Goal: Task Accomplishment & Management: Manage account settings

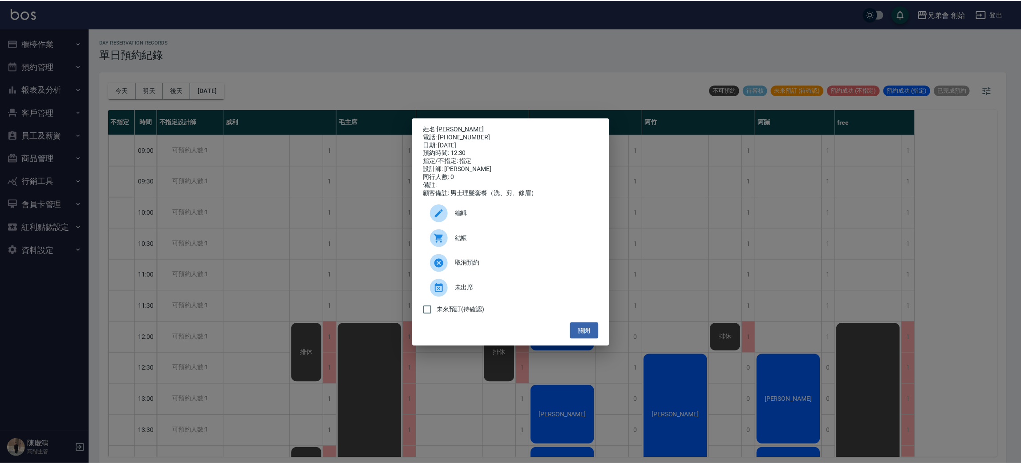
scroll to position [133, 0]
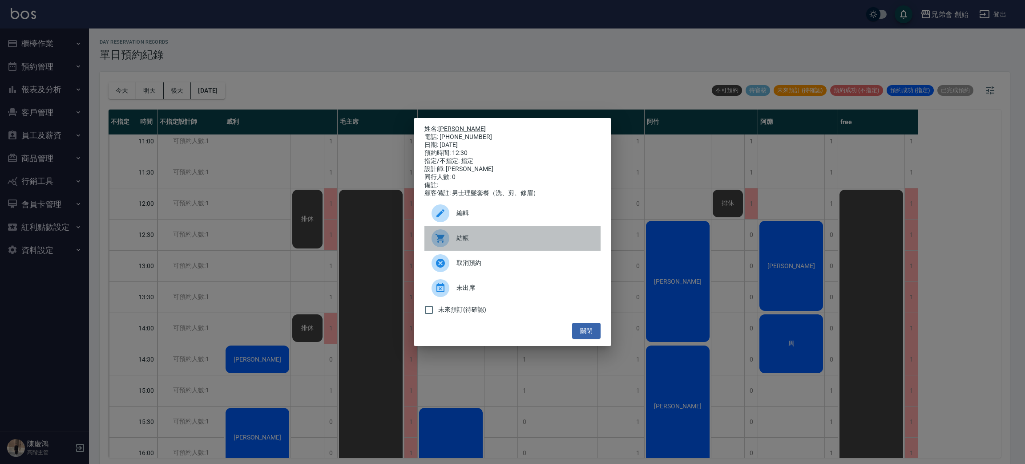
click at [517, 242] on span "結帳" at bounding box center [524, 237] width 137 height 9
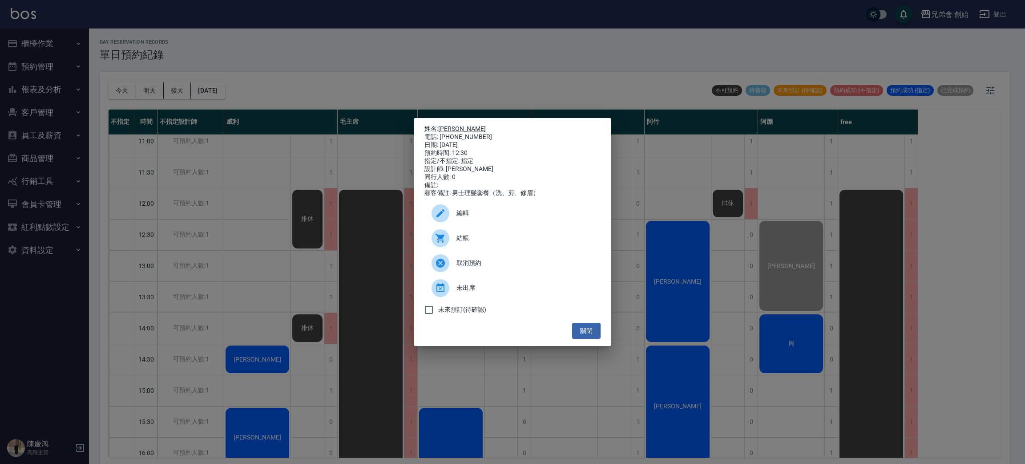
click at [209, 93] on div "姓名: 劉柏廷 電話: 0911432877 日期: 2025/10/14 預約時間: 12:30 指定/不指定: 指定 設計師: 阿蹦 同行人數: 0 備註…" at bounding box center [512, 232] width 1025 height 464
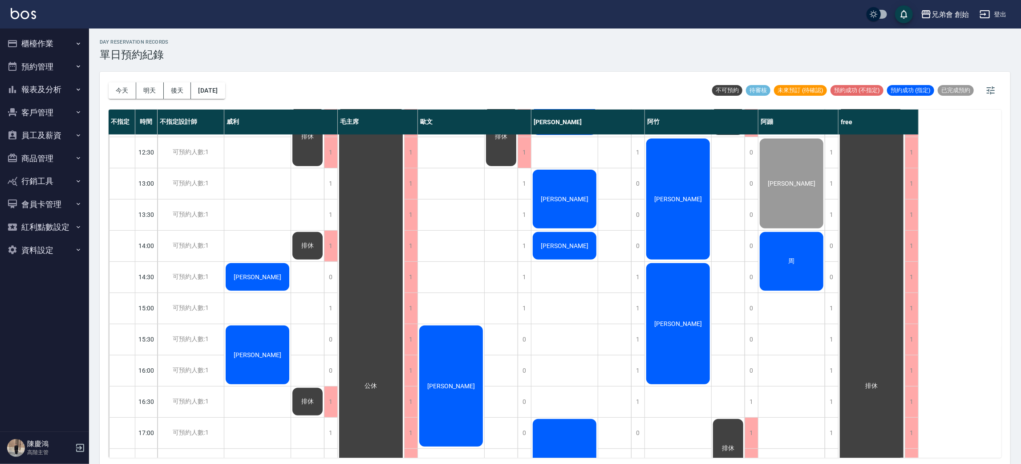
scroll to position [149, 0]
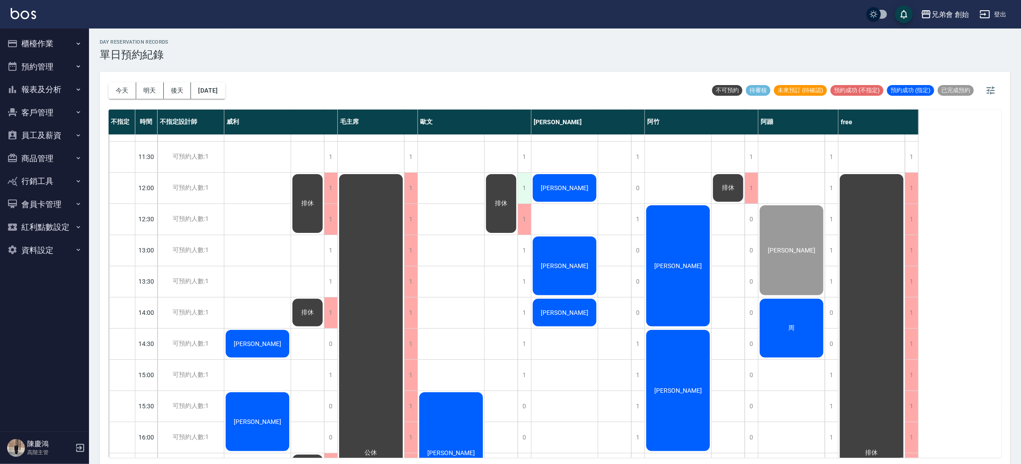
click at [522, 181] on div "1" at bounding box center [523, 188] width 13 height 31
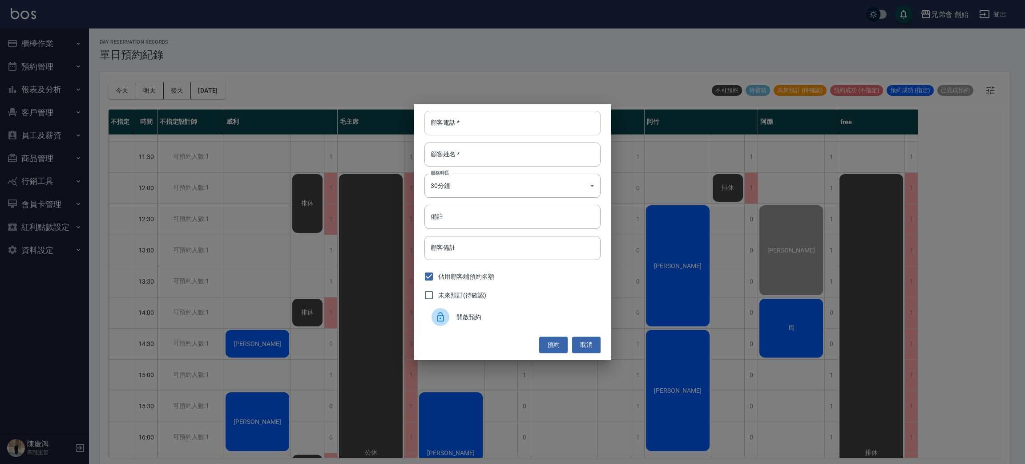
click at [476, 128] on input "顧客電話   *" at bounding box center [512, 123] width 176 height 24
type input "7"
type input "613"
click at [544, 150] on input "顧客姓名   *" at bounding box center [512, 154] width 176 height 24
type input "613457825224222"
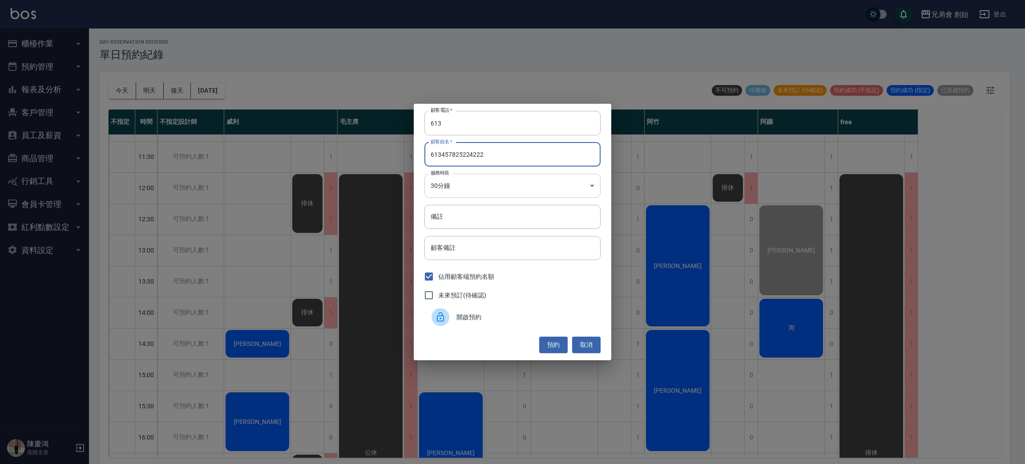
click at [529, 192] on body "兄弟會 創始 登出 櫃檯作業 打帳單 帳單列表 掛單列表 座位開單 營業儀表板 現金收支登錄 高階收支登錄 材料自購登錄 每日結帳 排班表 現場電腦打卡 掃碼…" at bounding box center [512, 233] width 1025 height 466
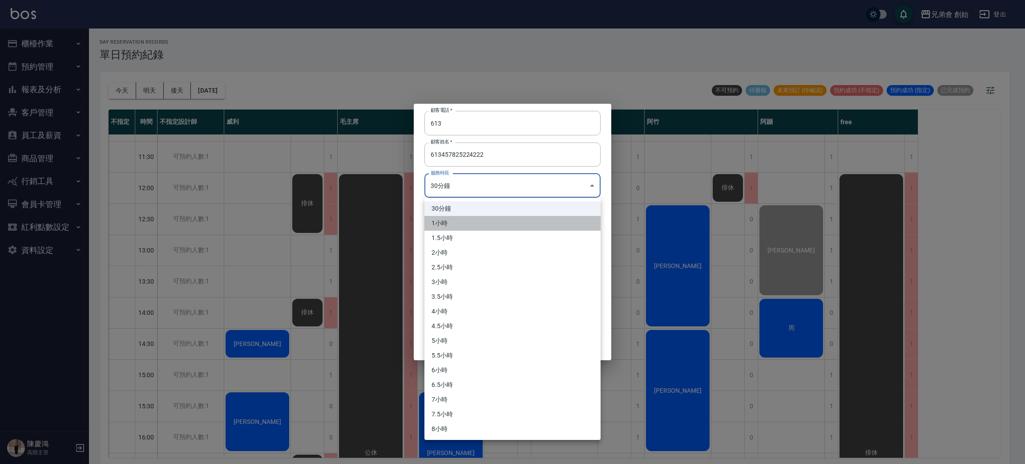
click at [479, 222] on li "1小時" at bounding box center [512, 223] width 176 height 15
type input "2"
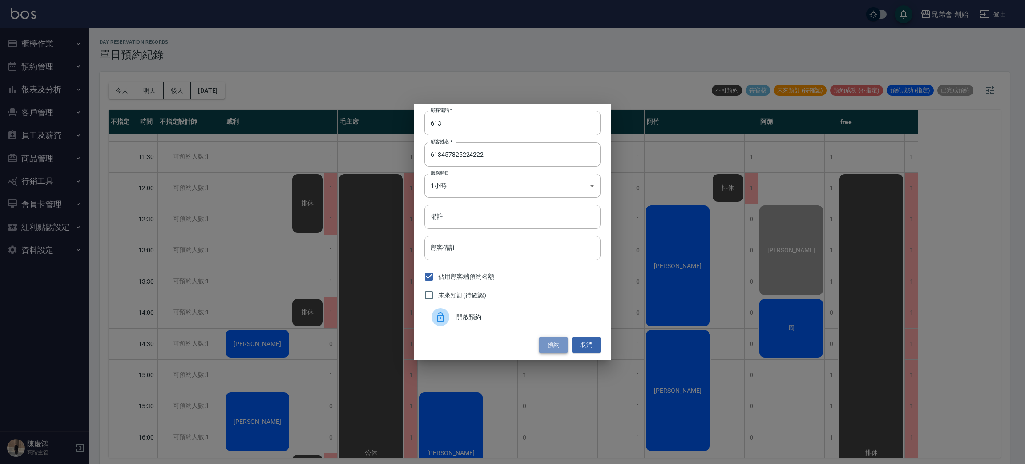
click at [550, 351] on button "預約" at bounding box center [553, 344] width 28 height 16
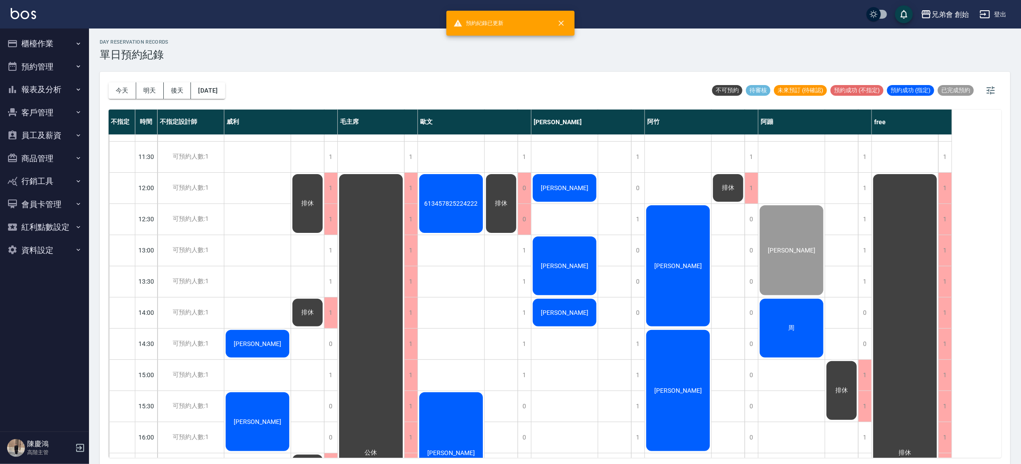
click at [457, 210] on div "613457825224222" at bounding box center [451, 203] width 66 height 61
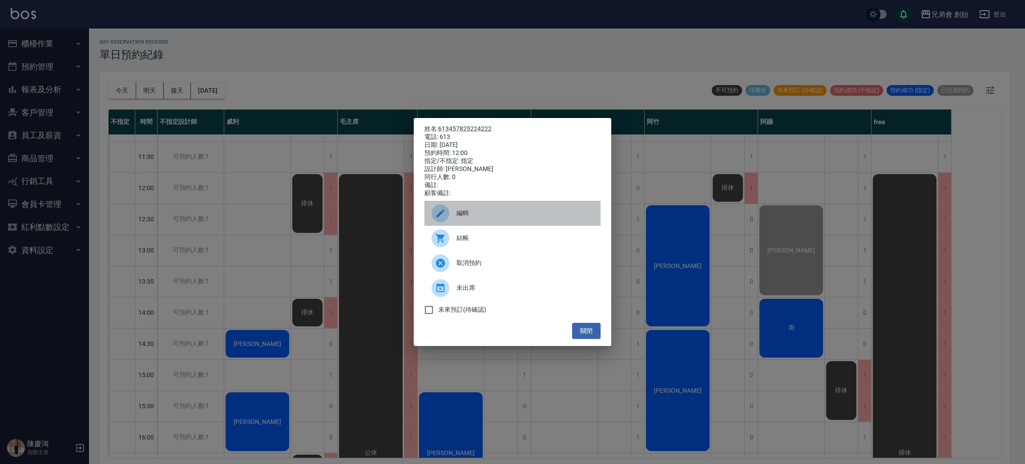
click at [457, 210] on div "編輯" at bounding box center [512, 213] width 176 height 25
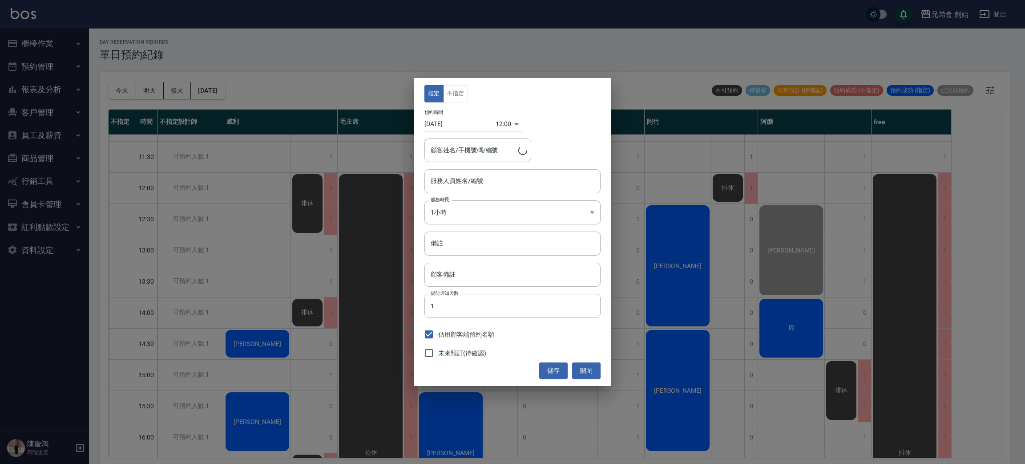
type input "歐文(無代號)"
type input "613457825224222/613"
click at [578, 366] on button "關閉" at bounding box center [586, 370] width 28 height 16
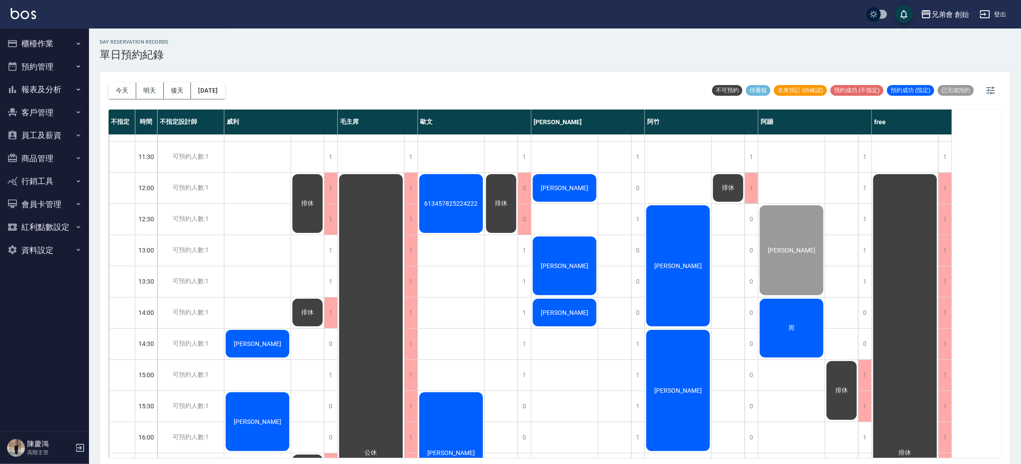
click at [457, 190] on div "613457825224222" at bounding box center [451, 203] width 66 height 61
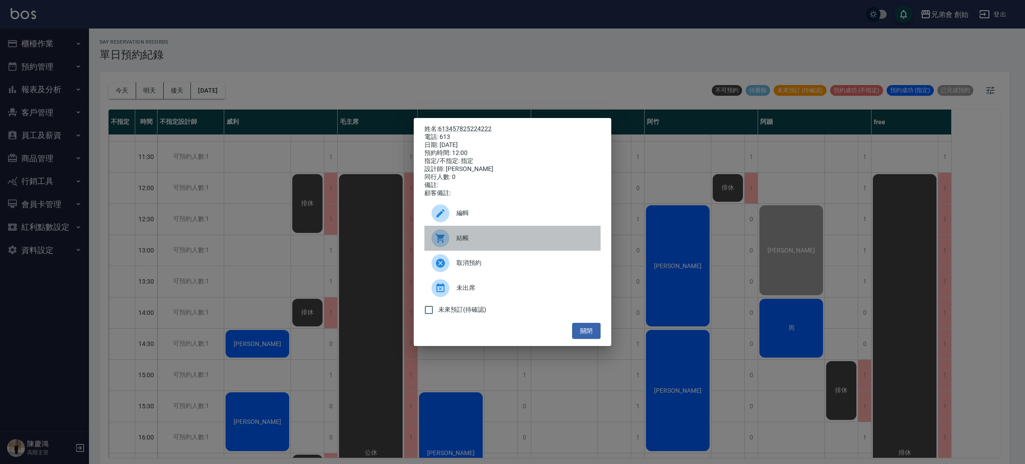
click at [462, 242] on span "結帳" at bounding box center [524, 237] width 137 height 9
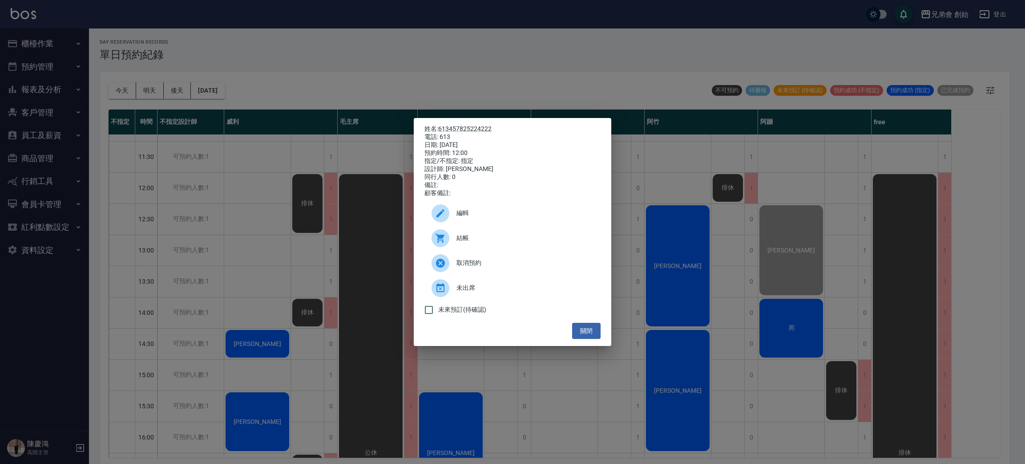
click at [263, 52] on div "姓名: 613457825224222 電話: 613 日期: 2025/10/14 預約時間: 12:00 指定/不指定: 指定 設計師: 歐文 同行人數:…" at bounding box center [512, 232] width 1025 height 464
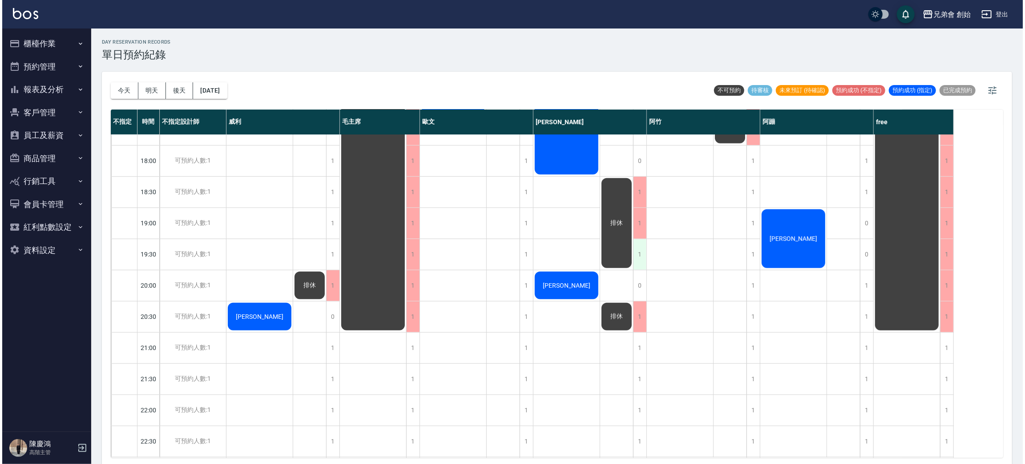
scroll to position [283, 0]
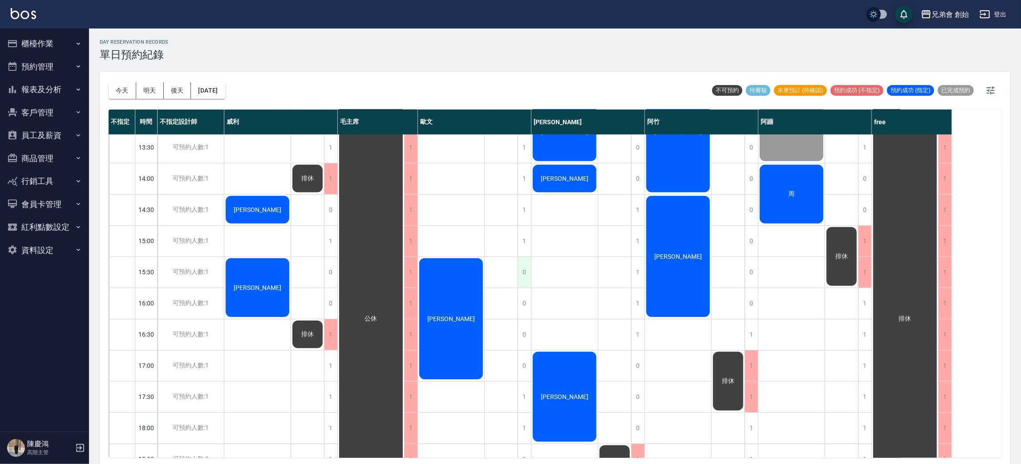
click at [525, 279] on div "0" at bounding box center [523, 272] width 13 height 31
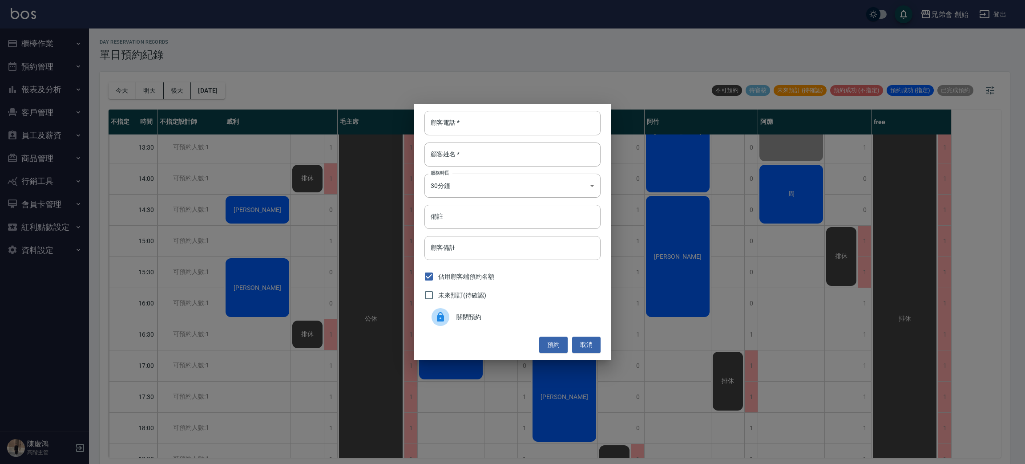
click at [371, 304] on div "顧客電話   * 顧客電話   * 顧客姓名   * 顧客姓名   * 服務時長 30分鐘 1 服務時長 備註 備註 顧客備註 顧客備註 佔用顧客端預約名額 …" at bounding box center [512, 232] width 1025 height 464
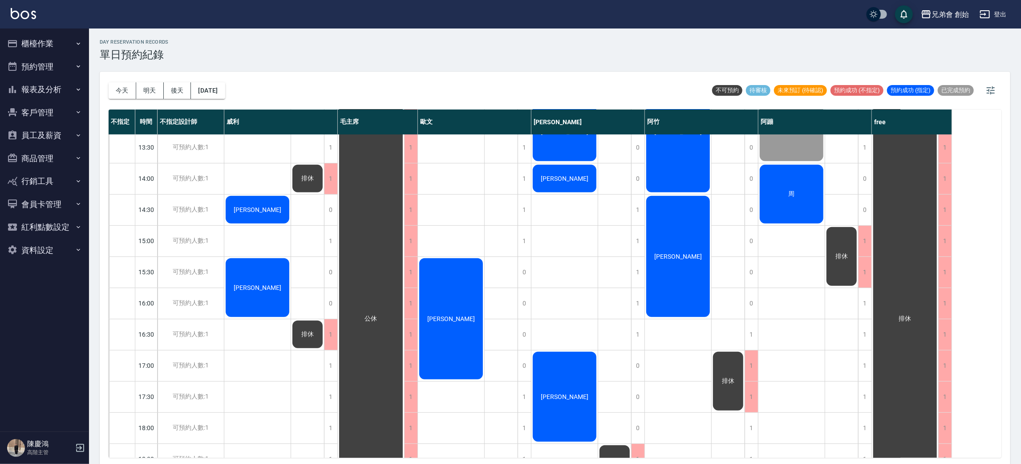
click at [457, 327] on div "[PERSON_NAME]" at bounding box center [451, 319] width 66 height 124
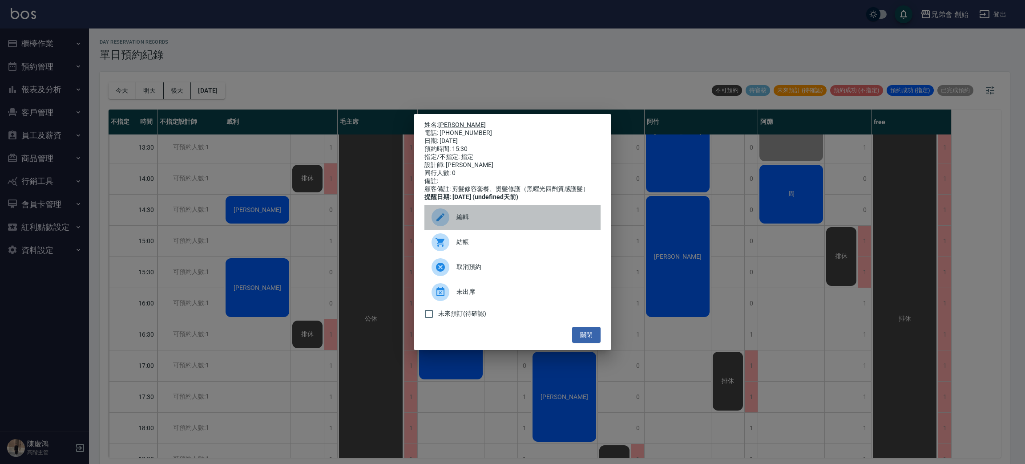
click at [471, 219] on span "編輯" at bounding box center [524, 216] width 137 height 9
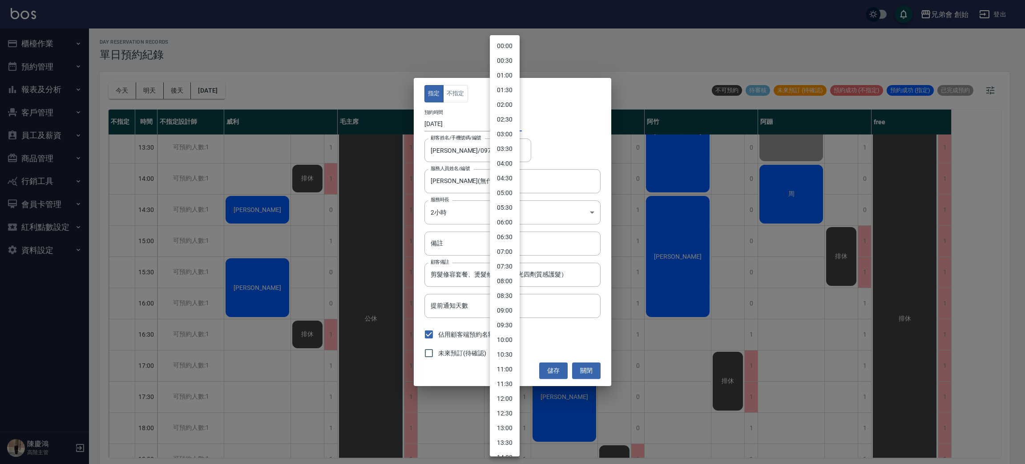
click at [497, 120] on body "兄弟會 創始 登出 櫃檯作業 打帳單 帳單列表 掛單列表 座位開單 營業儀表板 現金收支登錄 高階收支登錄 材料自購登錄 每日結帳 排班表 現場電腦打卡 掃碼…" at bounding box center [512, 233] width 1025 height 466
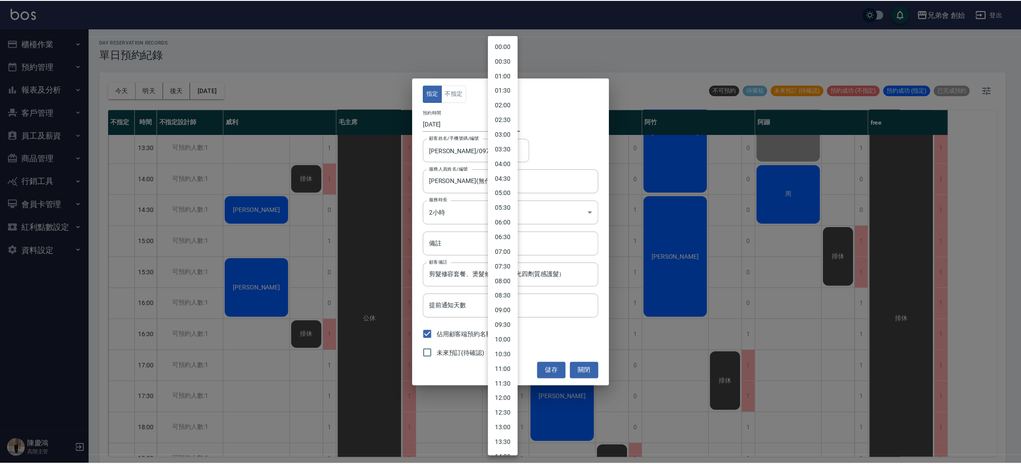
scroll to position [255, 0]
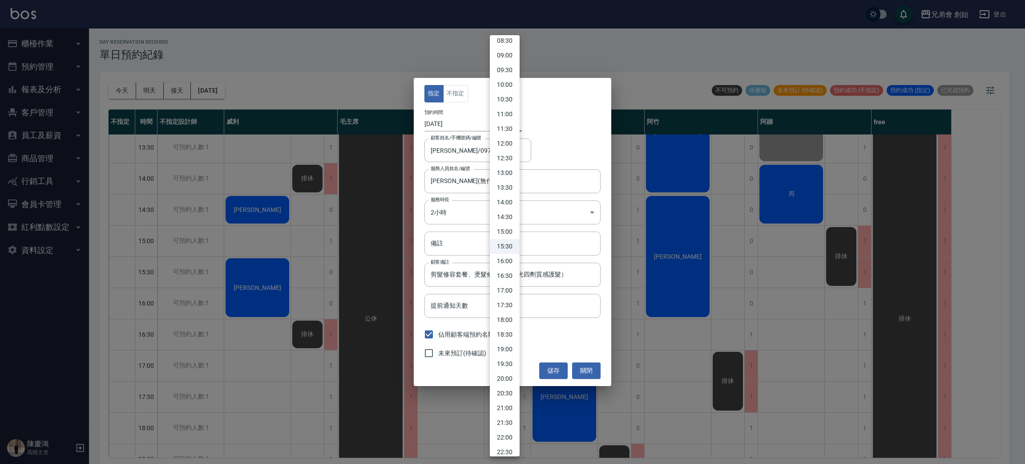
click at [509, 206] on li "14:00" at bounding box center [505, 202] width 30 height 15
type input "1760421600000"
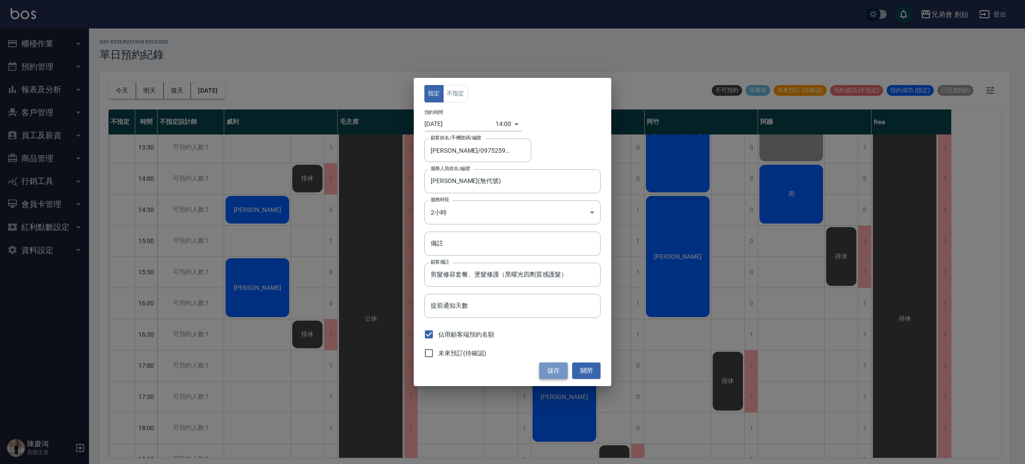
click at [550, 376] on button "儲存" at bounding box center [553, 370] width 28 height 16
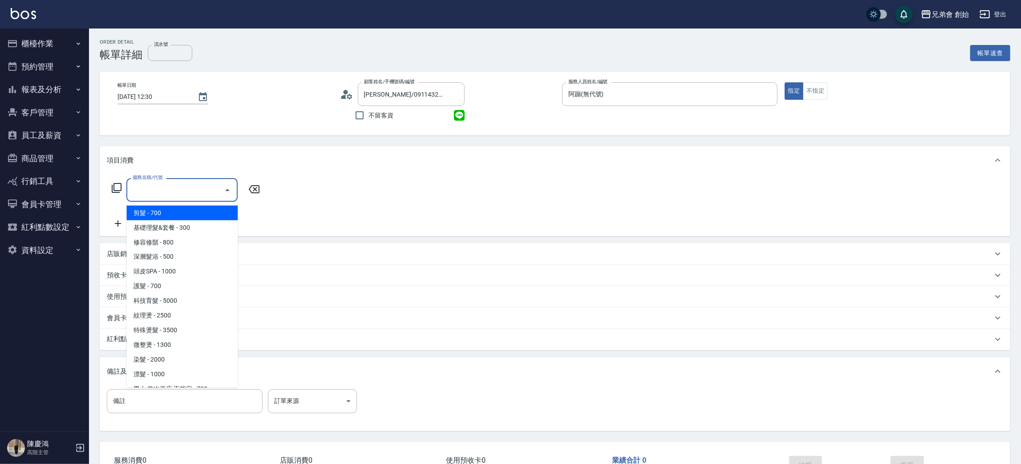
click at [194, 212] on span "剪髮 - 700" at bounding box center [181, 213] width 111 height 15
type input "剪髮(A01)"
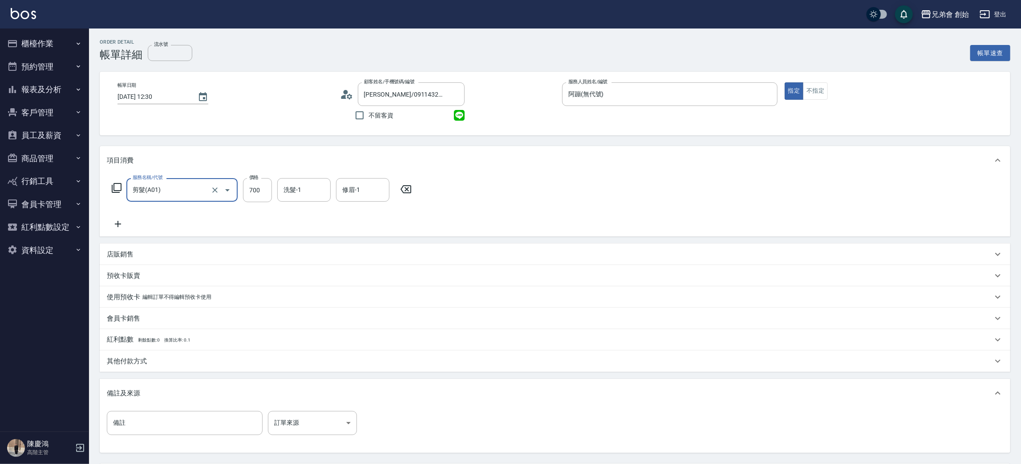
click at [121, 219] on icon at bounding box center [118, 223] width 22 height 11
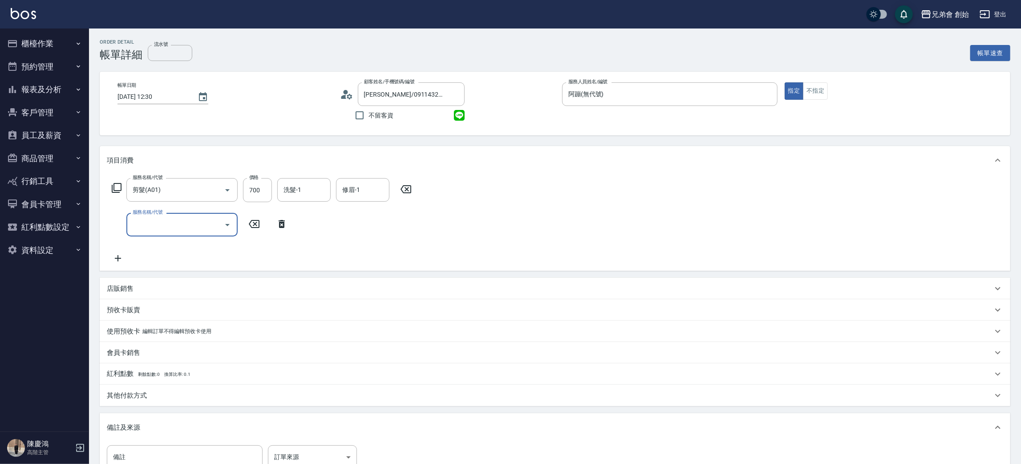
click at [153, 232] on div "服務名稱/代號" at bounding box center [181, 225] width 111 height 24
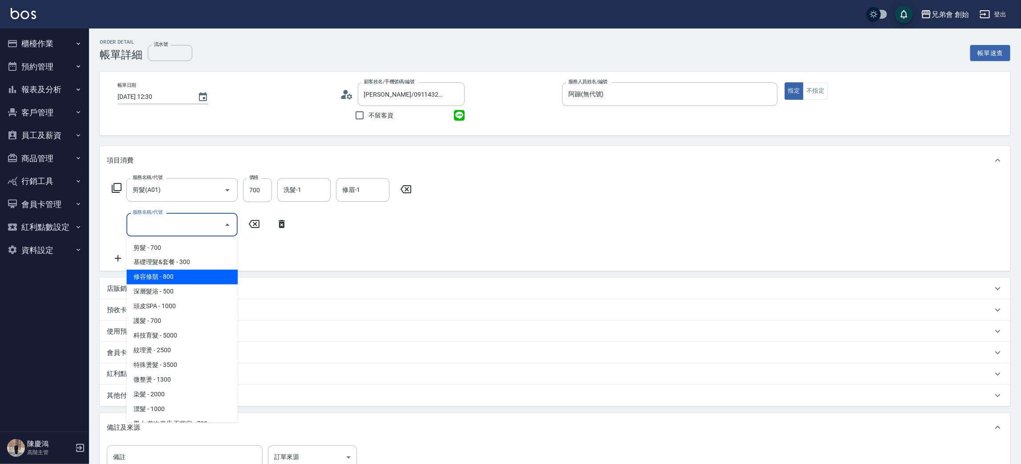
click at [190, 277] on span "修容修鬍 - 800" at bounding box center [181, 277] width 111 height 15
type input "修容修鬍(A04)"
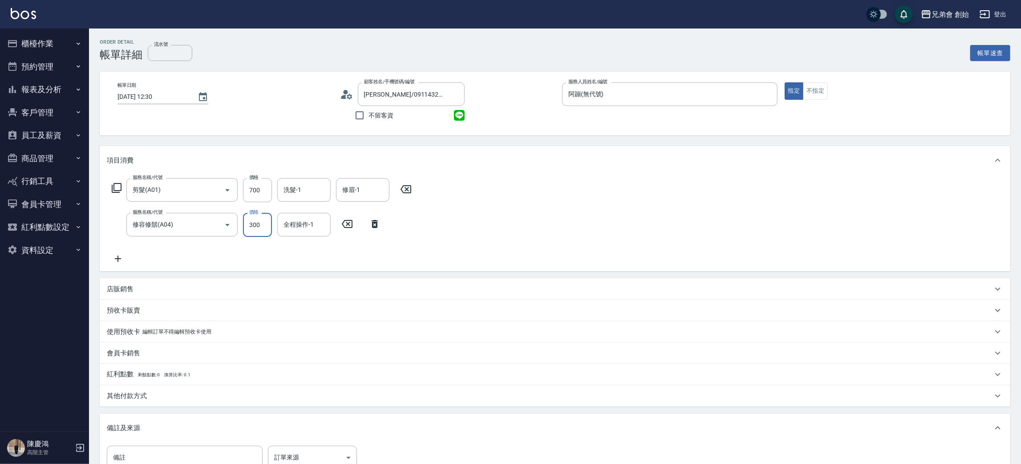
scroll to position [118, 0]
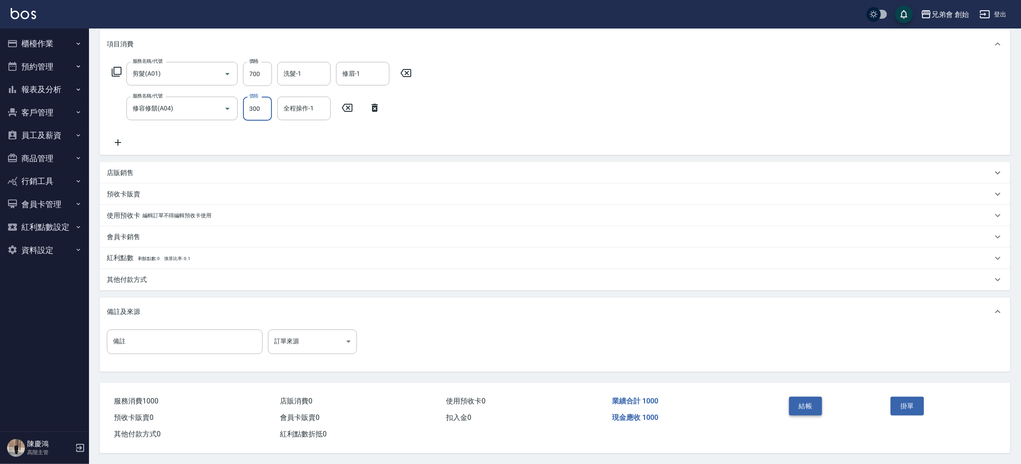
type input "300"
click at [807, 406] on button "結帳" at bounding box center [805, 405] width 33 height 19
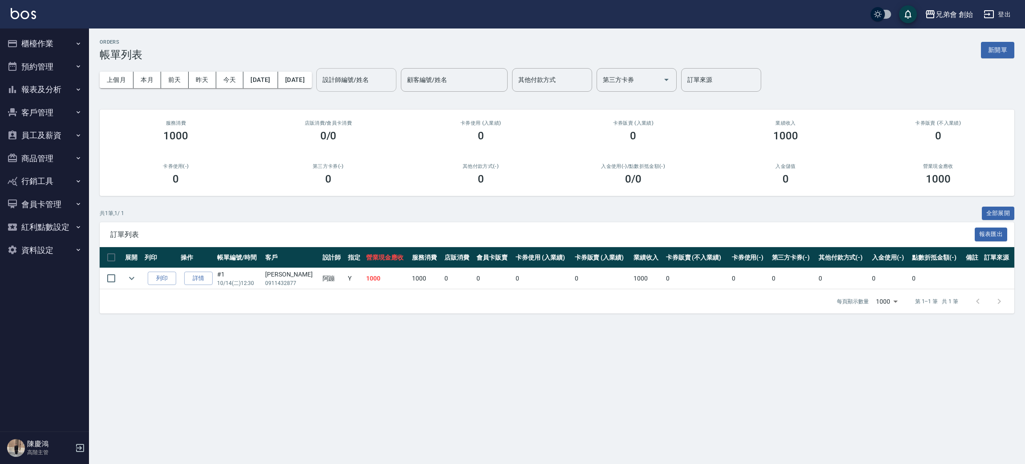
click at [391, 85] on input "設計師編號/姓名" at bounding box center [356, 80] width 72 height 16
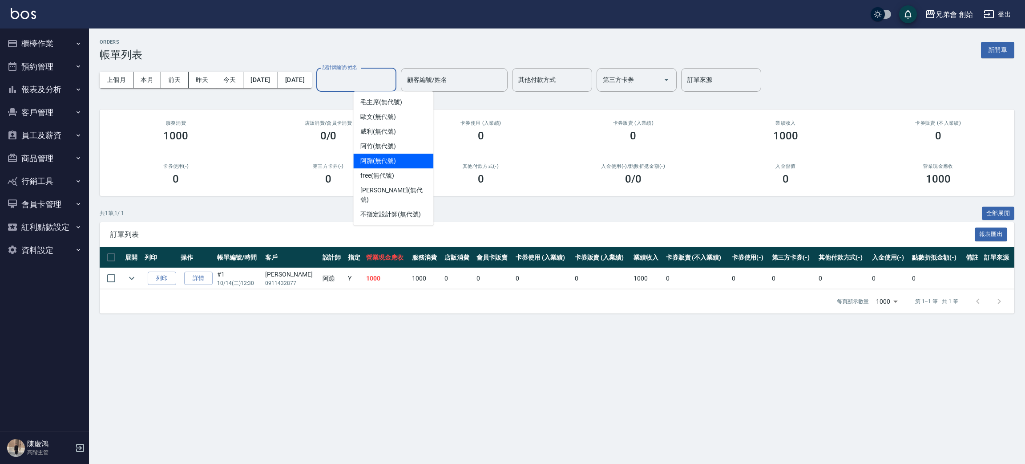
click at [393, 162] on span "阿蹦 (無代號)" at bounding box center [378, 160] width 36 height 9
type input "阿蹦(無代號)"
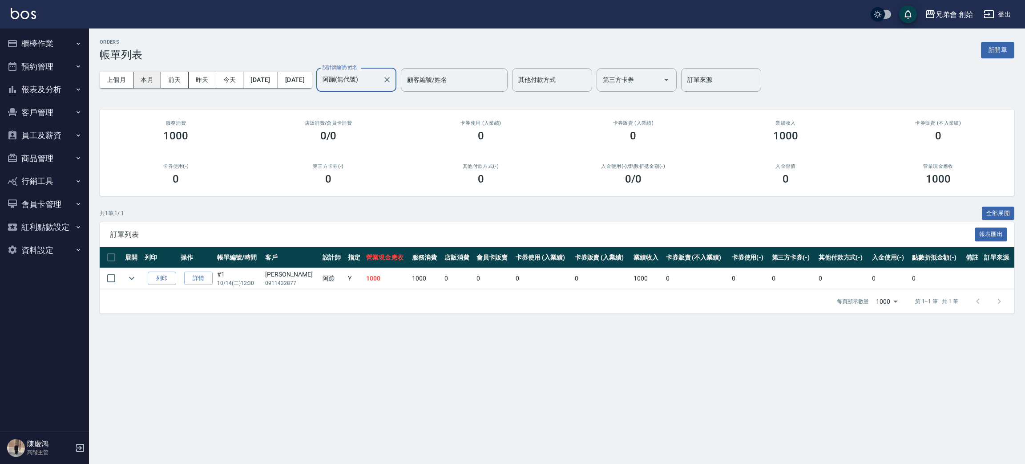
click at [150, 75] on button "本月" at bounding box center [147, 80] width 28 height 16
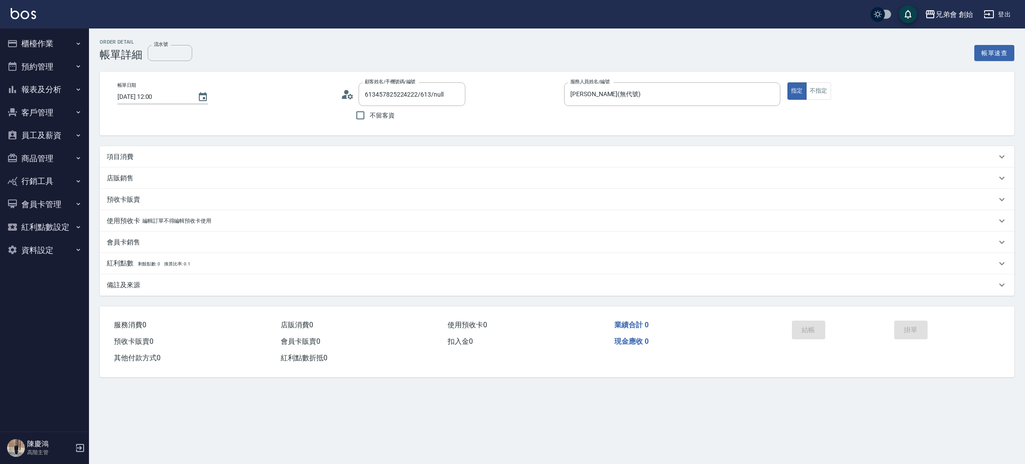
click at [343, 96] on icon at bounding box center [344, 97] width 5 height 4
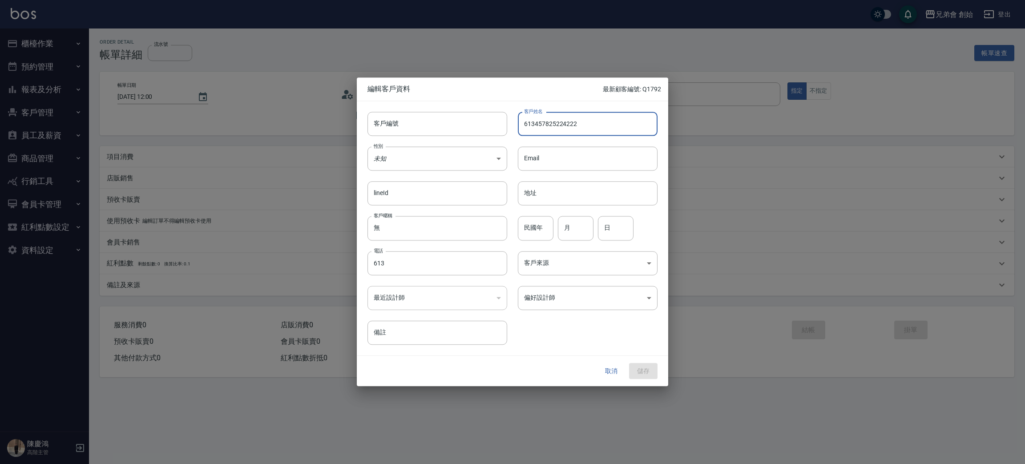
drag, startPoint x: 580, startPoint y: 124, endPoint x: 536, endPoint y: 126, distance: 44.6
click at [536, 126] on input "613457825224222" at bounding box center [588, 124] width 140 height 24
type input "613"
click at [425, 264] on input "613" at bounding box center [437, 263] width 140 height 24
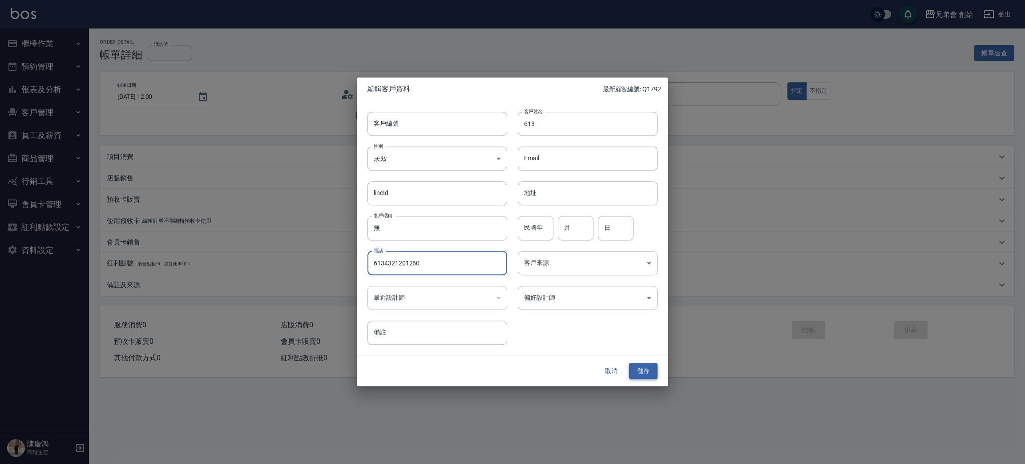
type input "6134321201260"
click at [645, 371] on button "儲存" at bounding box center [643, 371] width 28 height 16
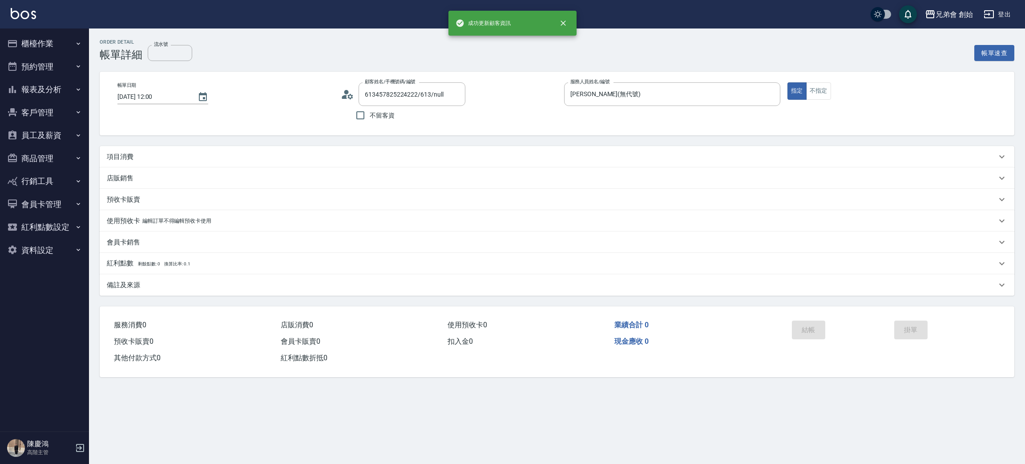
type input "613/6134321201260/"
click at [122, 161] on p "項目消費" at bounding box center [120, 156] width 27 height 9
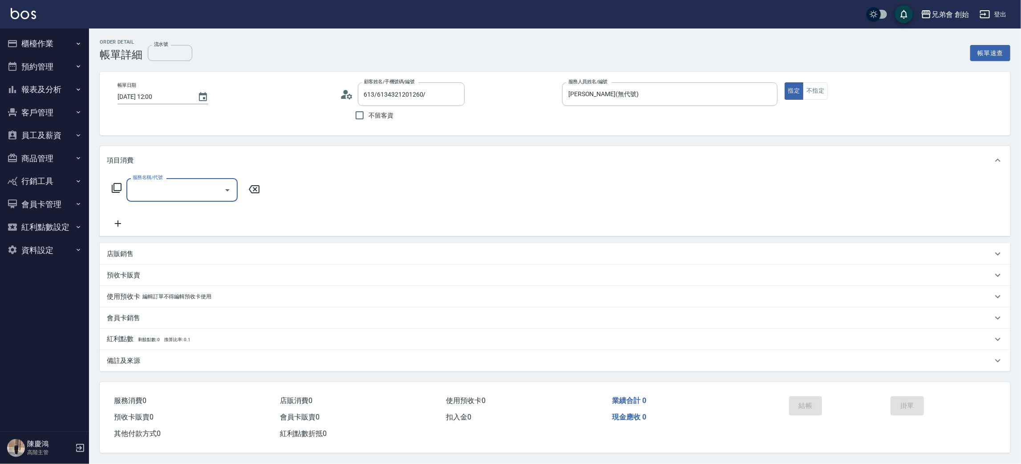
click at [158, 191] on input "服務名稱/代號" at bounding box center [175, 190] width 90 height 16
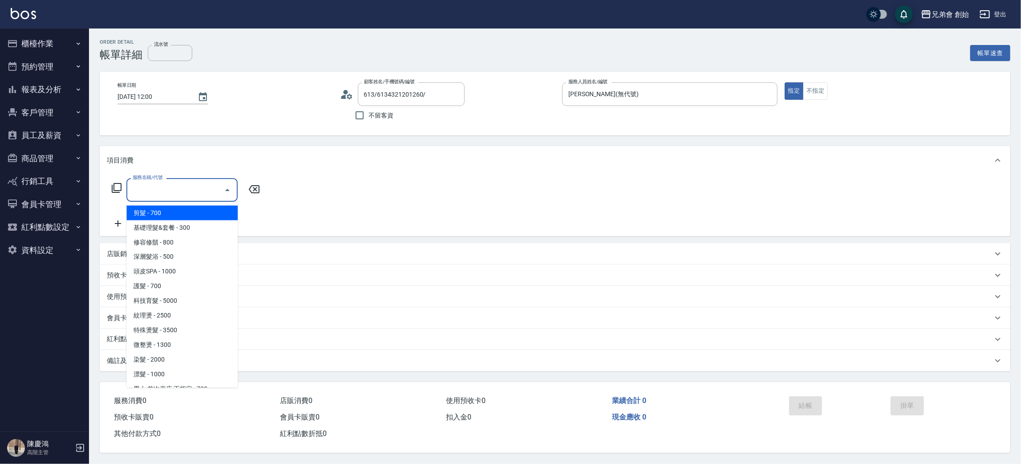
click at [169, 218] on span "剪髮 - 700" at bounding box center [181, 213] width 111 height 15
type input "剪髮(A01)"
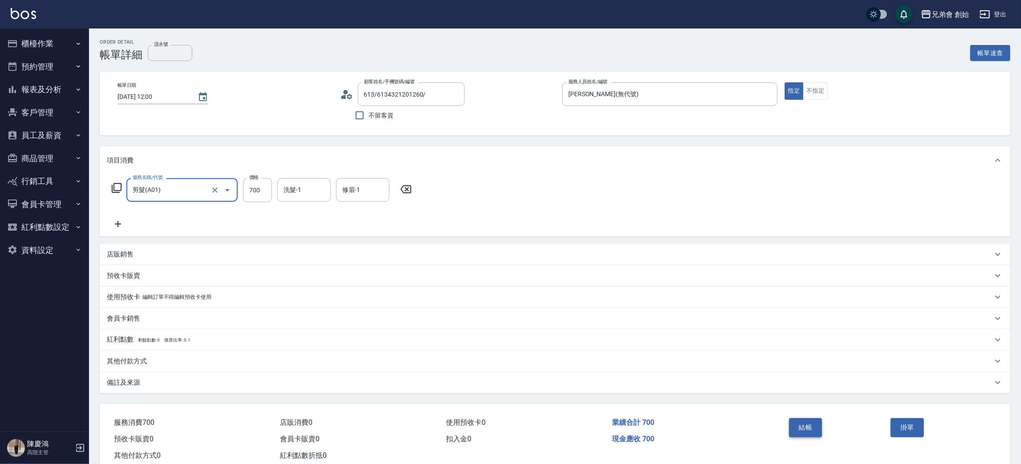
click at [810, 435] on button "結帳" at bounding box center [805, 427] width 33 height 19
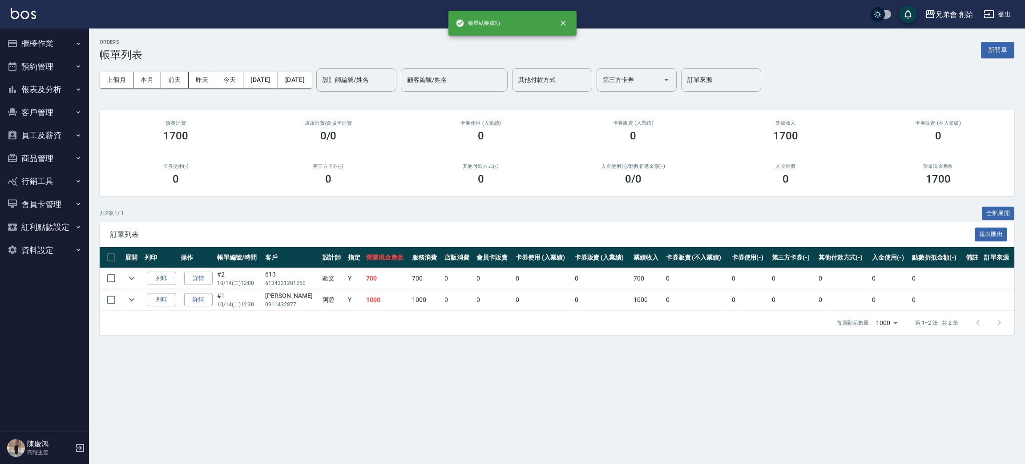
click at [375, 95] on div "上個月 本月 前天 昨天 今天 2025/10/14 2025/10/14 設計師編號/姓名 設計師編號/姓名 顧客編號/姓名 顧客編號/姓名 其他付款方式 …" at bounding box center [557, 80] width 915 height 38
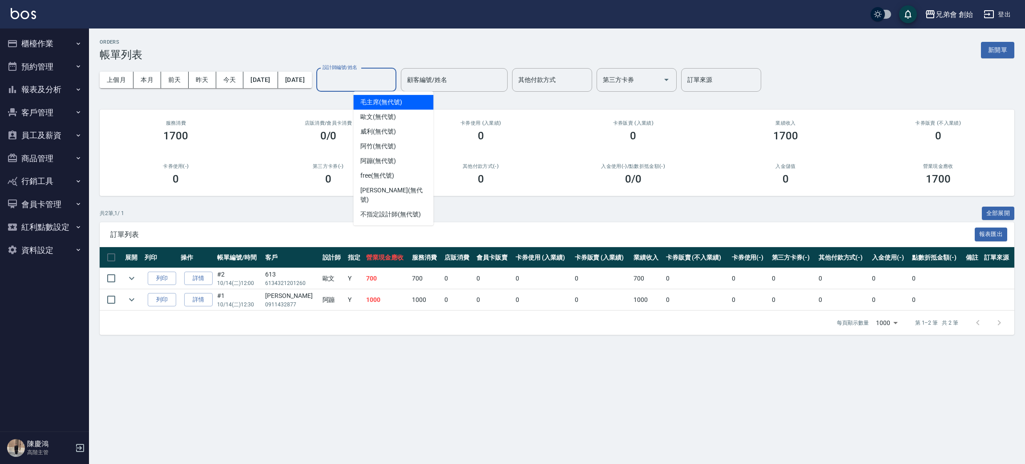
click at [377, 77] on input "設計師編號/姓名" at bounding box center [356, 80] width 72 height 16
click at [383, 112] on span "歐文 (無代號)" at bounding box center [378, 116] width 36 height 9
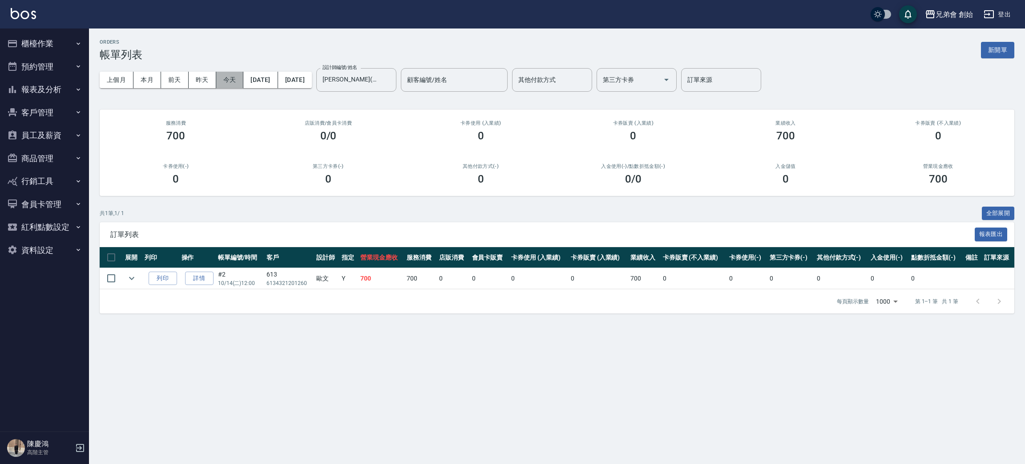
click at [238, 79] on button "今天" at bounding box center [230, 80] width 28 height 16
click at [156, 79] on button "本月" at bounding box center [147, 80] width 28 height 16
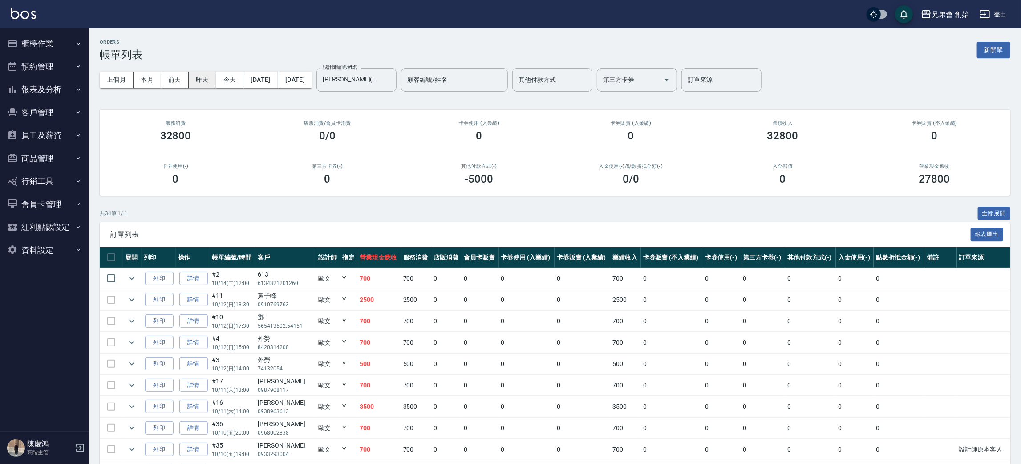
click at [212, 78] on button "昨天" at bounding box center [203, 80] width 28 height 16
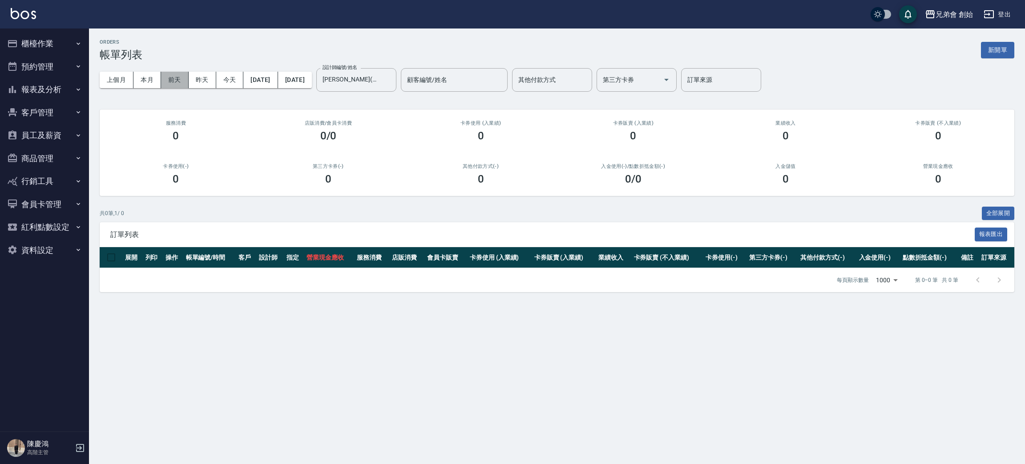
click at [170, 81] on button "前天" at bounding box center [175, 80] width 28 height 16
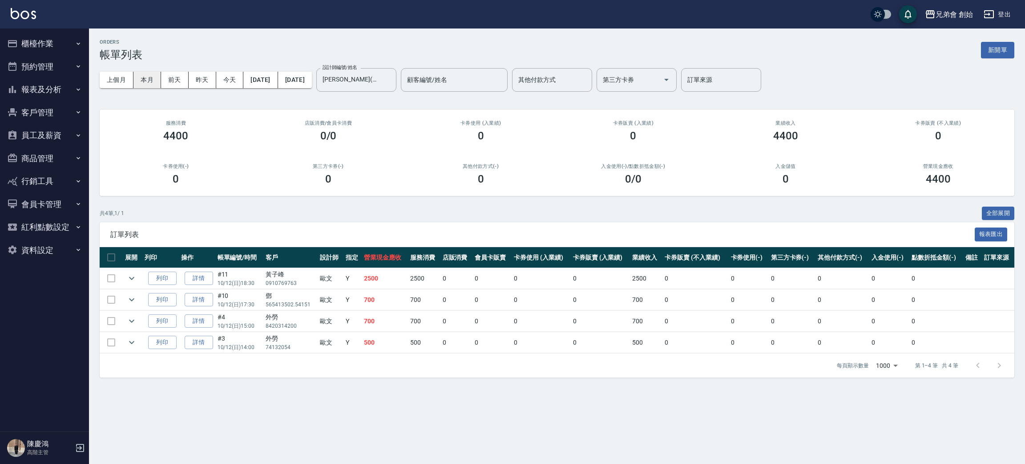
click at [150, 83] on button "本月" at bounding box center [147, 80] width 28 height 16
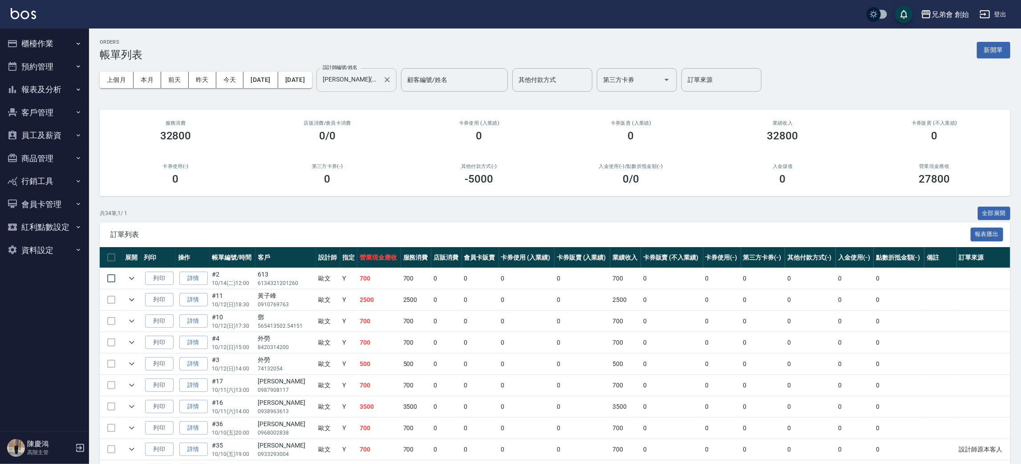
click at [379, 87] on input "歐文(無代號)" at bounding box center [349, 80] width 59 height 16
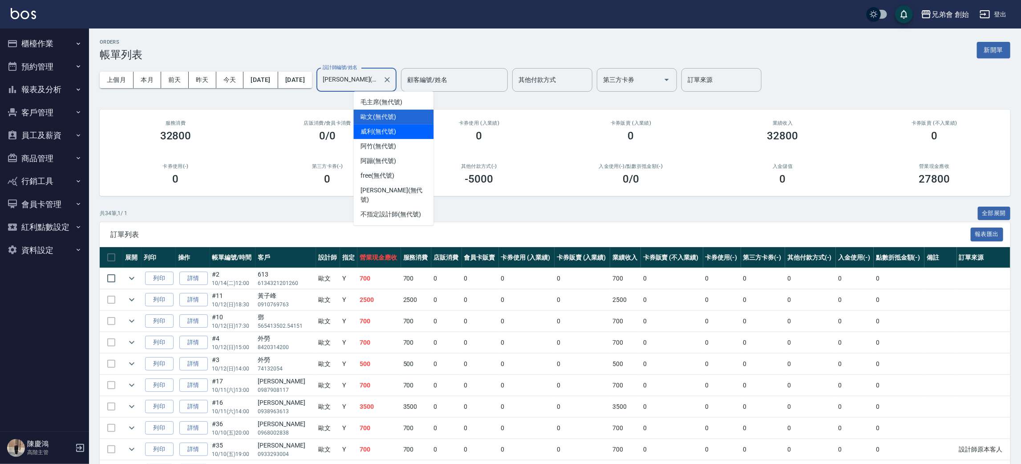
click at [383, 129] on span "威利 (無代號)" at bounding box center [378, 131] width 36 height 9
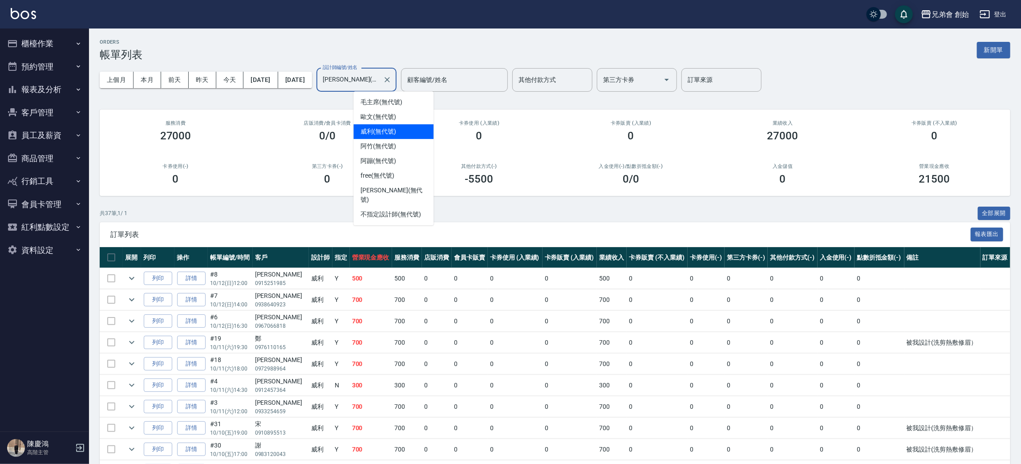
click at [379, 82] on input "威利(無代號)" at bounding box center [349, 80] width 59 height 16
click at [389, 158] on span "阿蹦 (無代號)" at bounding box center [378, 160] width 36 height 9
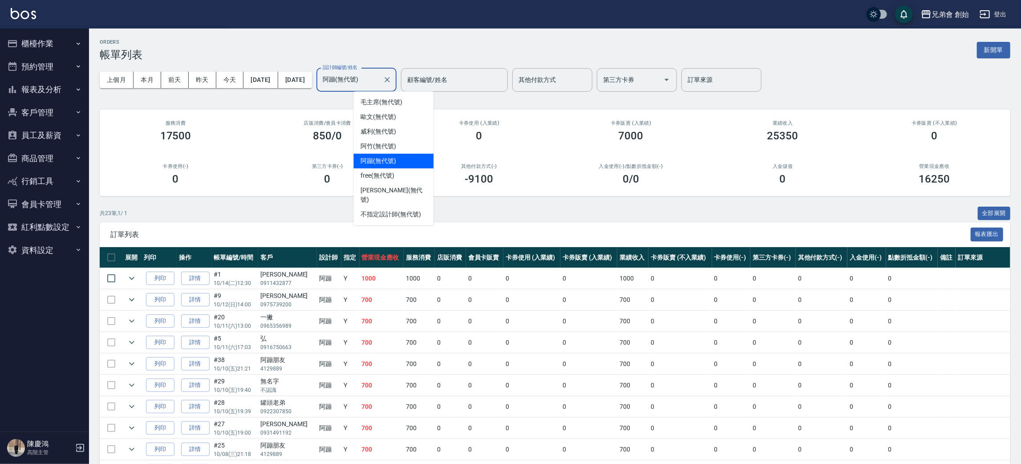
click at [379, 86] on input "阿蹦(無代號)" at bounding box center [349, 80] width 59 height 16
drag, startPoint x: 404, startPoint y: 177, endPoint x: 393, endPoint y: 183, distance: 12.4
click at [404, 184] on ul "毛主席 (無代號) 歐文 (無代號) 威利 (無代號) 阿竹 (無代號) 阿蹦 (無代號) free (無代號) 潘潘 (無代號) 不指定設計師 (無代號)" at bounding box center [393, 158] width 80 height 134
click at [390, 171] on span "free (無代號)" at bounding box center [377, 175] width 34 height 9
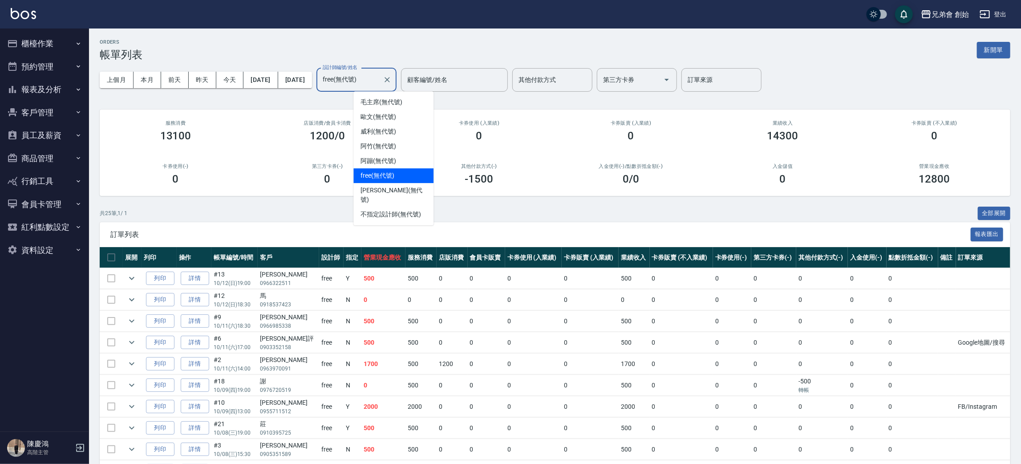
click at [379, 79] on input "free(無代號)" at bounding box center [349, 80] width 59 height 16
click at [394, 139] on div "阿竹 (無代號)" at bounding box center [393, 146] width 80 height 15
type input "阿竹 (無代號)"
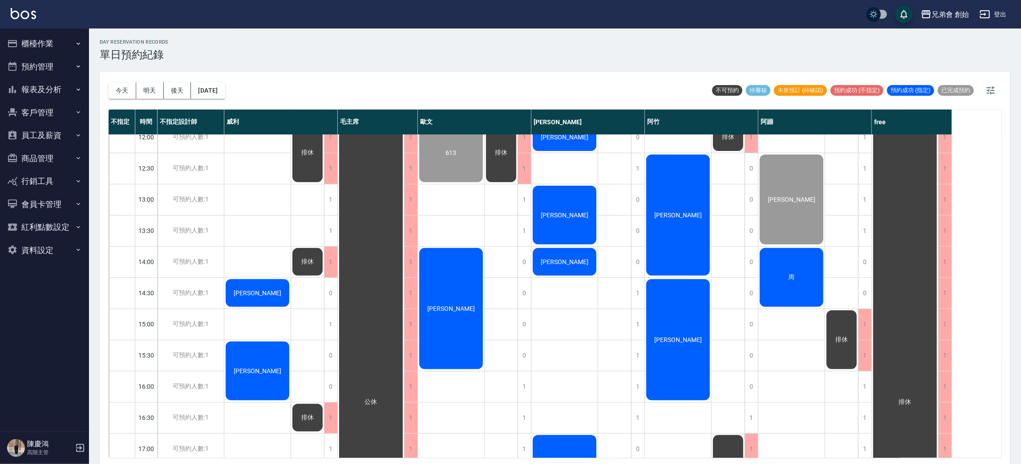
scroll to position [267, 0]
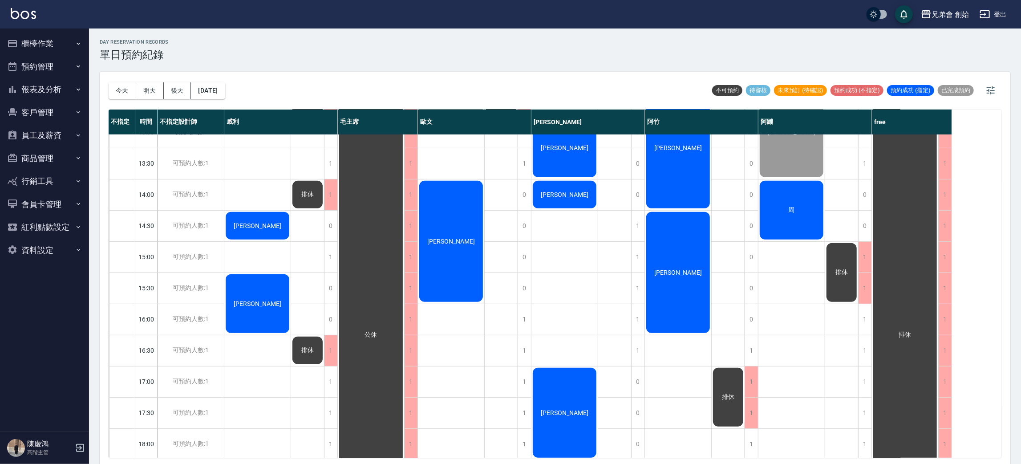
click at [465, 248] on div "范植鏵" at bounding box center [451, 241] width 66 height 124
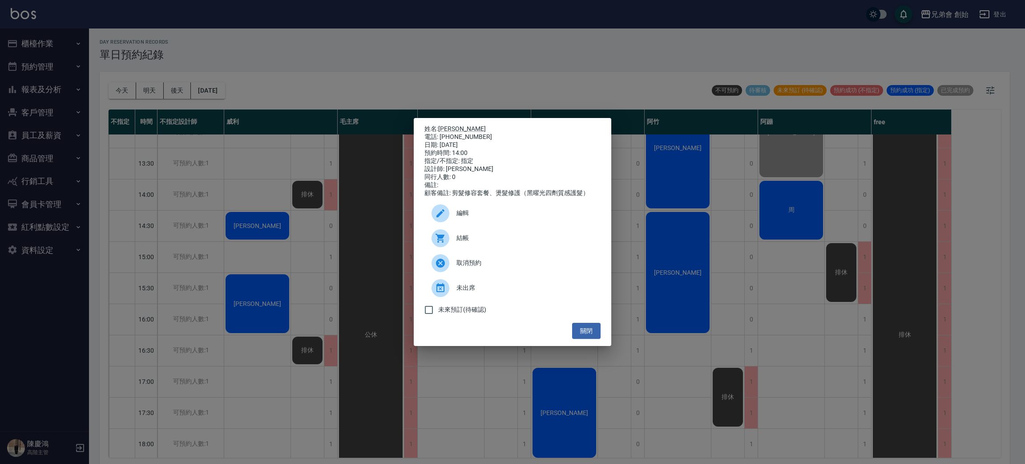
click at [222, 160] on div "姓名: 范植鏵 電話: 0975259153 日期: 2025/10/14 預約時間: 14:00 指定/不指定: 指定 設計師: 歐文 同行人數: 0 備註…" at bounding box center [512, 232] width 1025 height 464
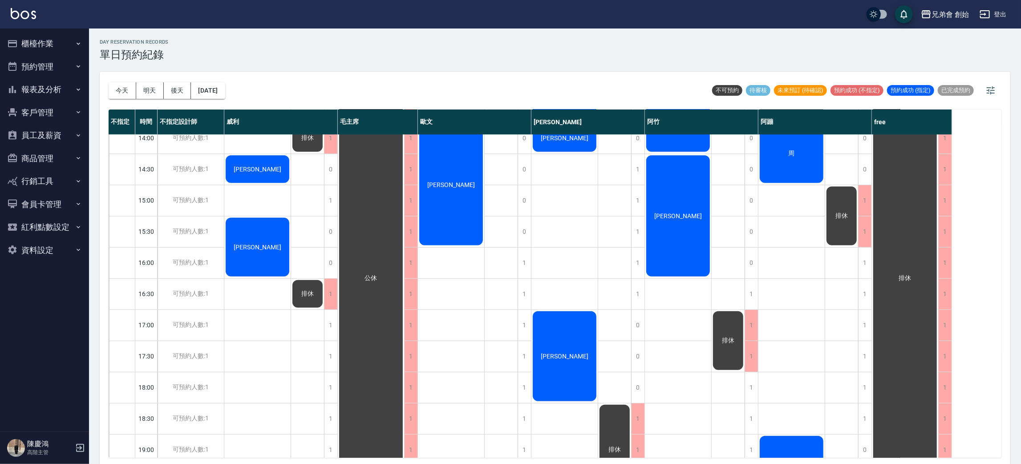
scroll to position [190, 0]
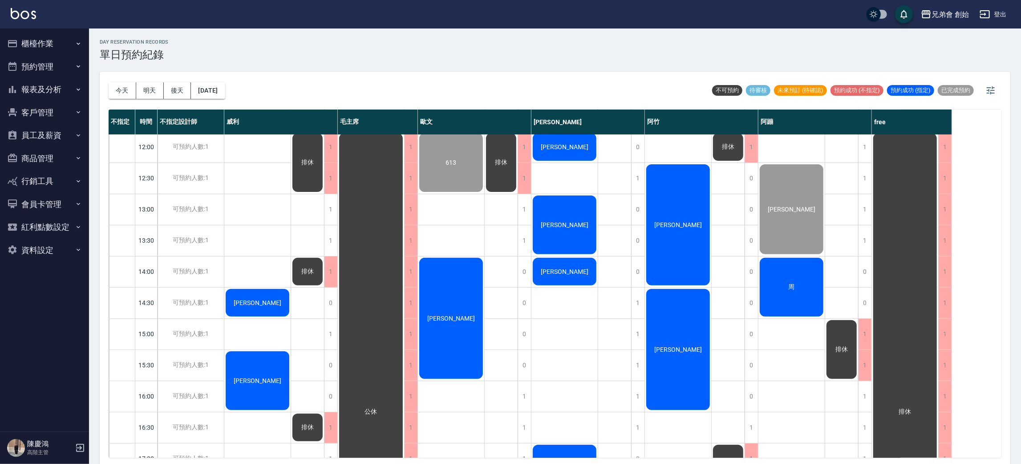
click at [431, 275] on div "[PERSON_NAME]" at bounding box center [451, 318] width 66 height 124
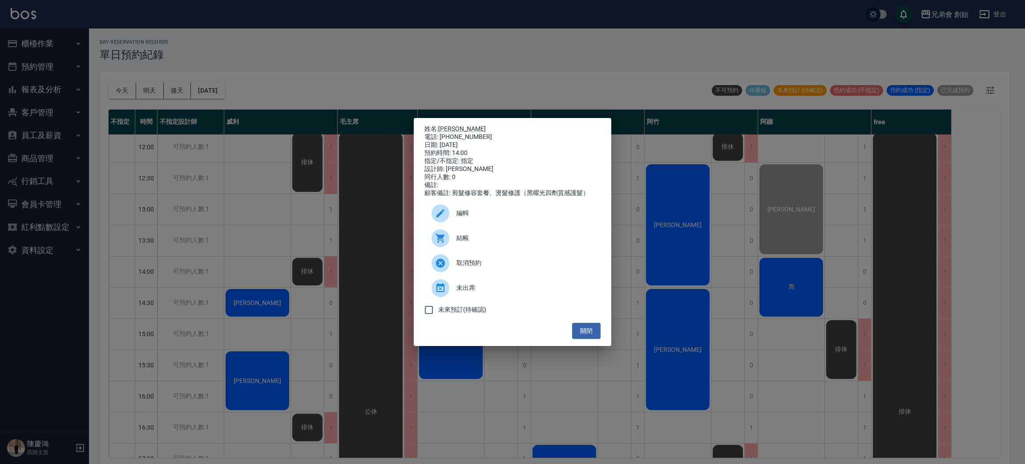
click at [334, 167] on div "姓名: 范植鏵 電話: 0975259153 日期: 2025/10/14 預約時間: 14:00 指定/不指定: 指定 設計師: 歐文 同行人數: 0 備註…" at bounding box center [512, 232] width 1025 height 464
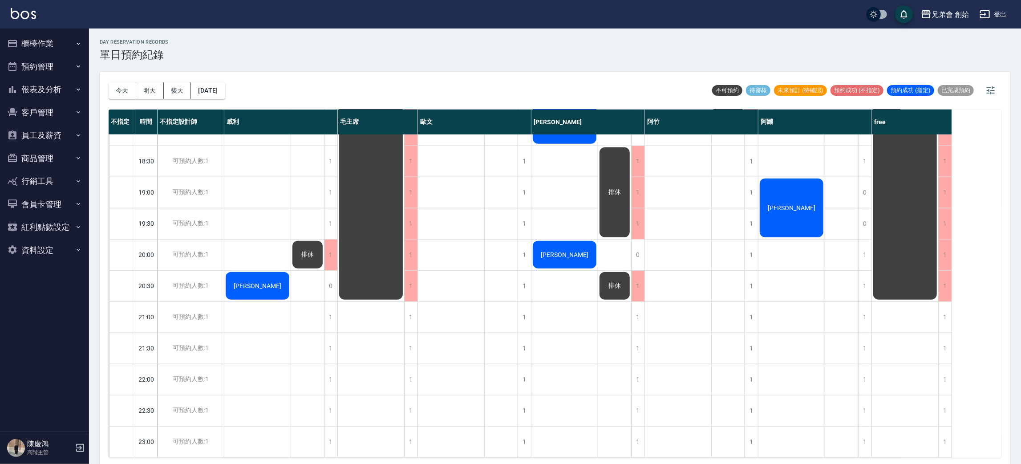
scroll to position [257, 0]
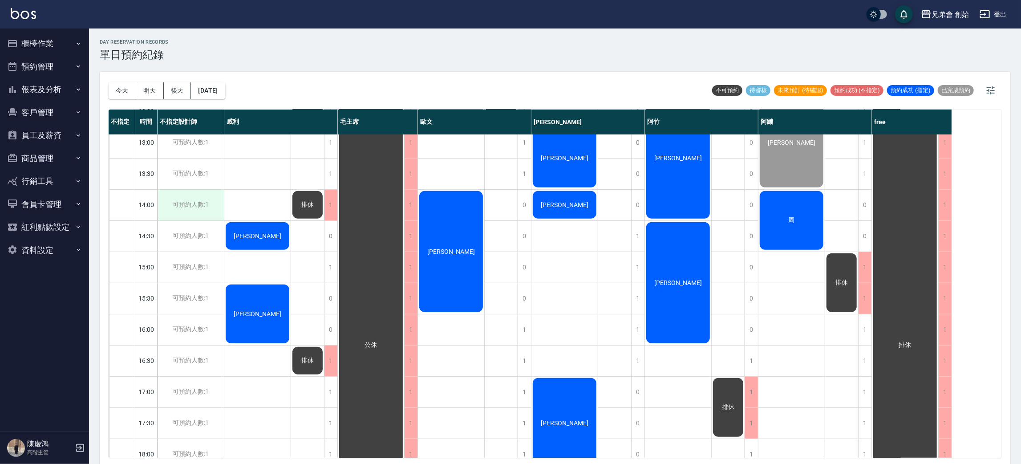
click at [206, 206] on div "可預約人數:1" at bounding box center [190, 205] width 66 height 31
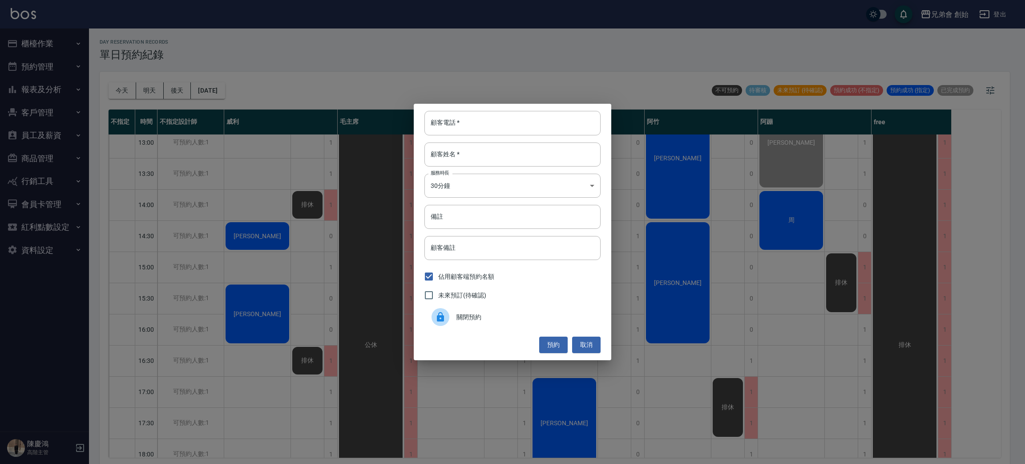
click at [453, 324] on div at bounding box center [444, 317] width 25 height 18
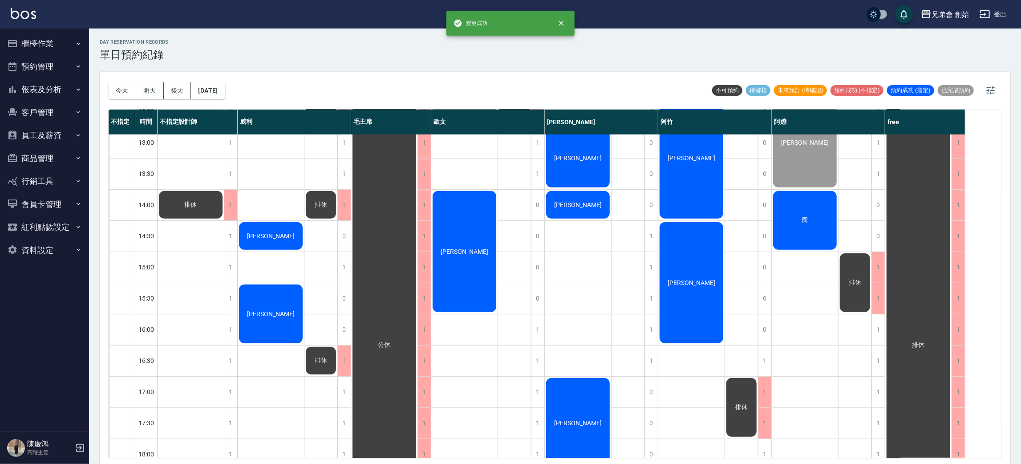
click at [862, 282] on span "排休" at bounding box center [855, 283] width 16 height 8
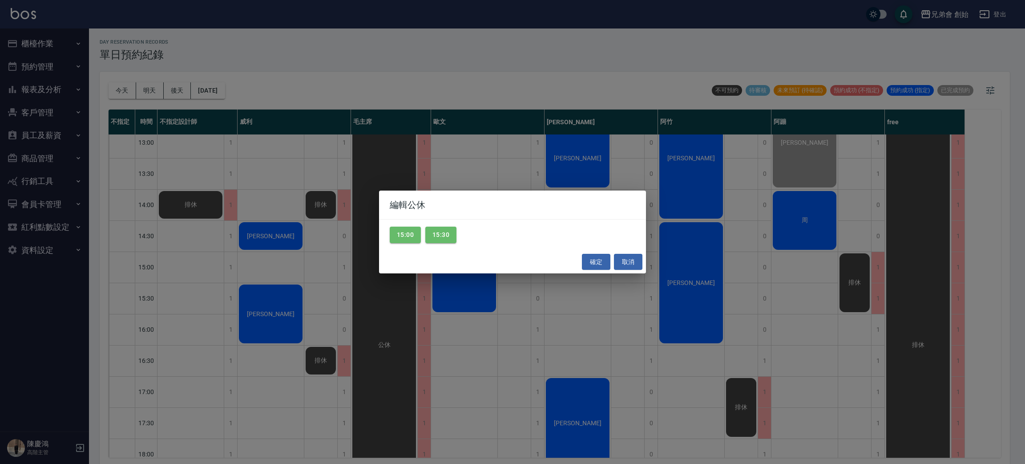
click at [821, 356] on div "編輯公休 15:00 15:30 確定 取消" at bounding box center [512, 232] width 1025 height 464
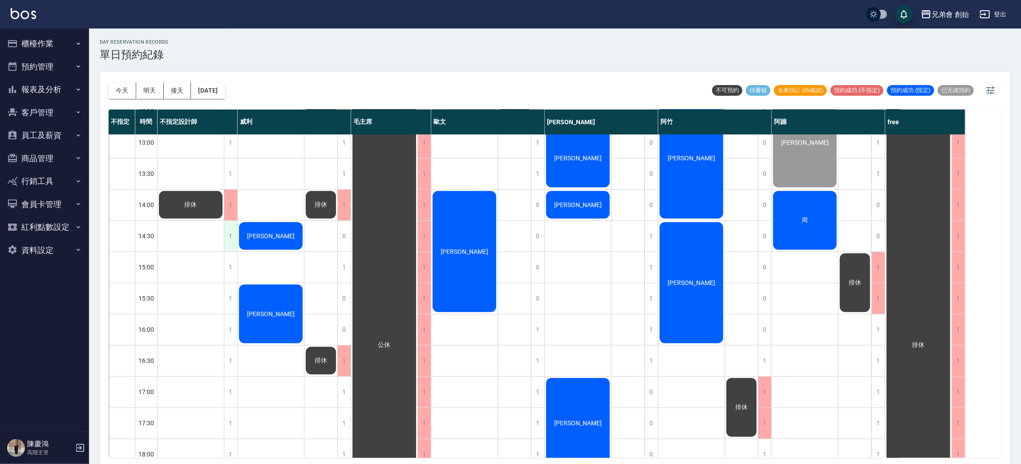
click at [231, 242] on div "1" at bounding box center [230, 236] width 13 height 31
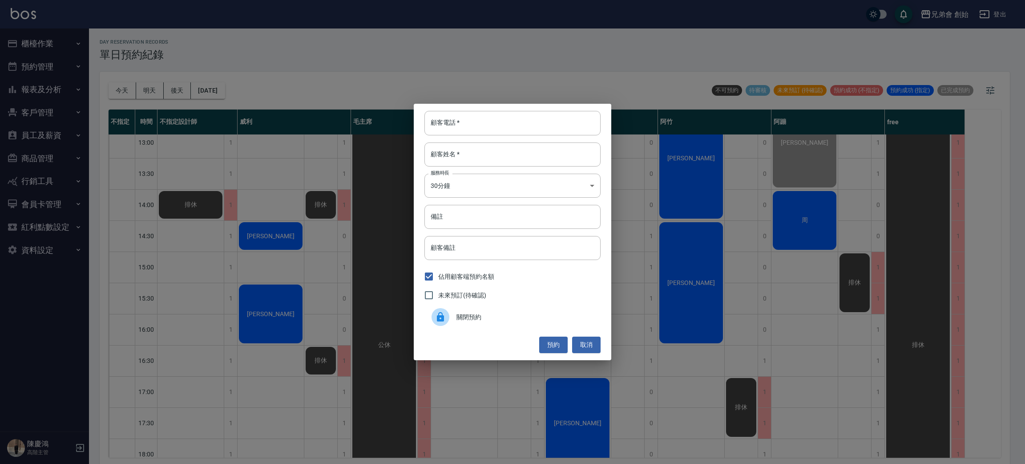
click at [482, 319] on span "關閉預約" at bounding box center [524, 316] width 137 height 9
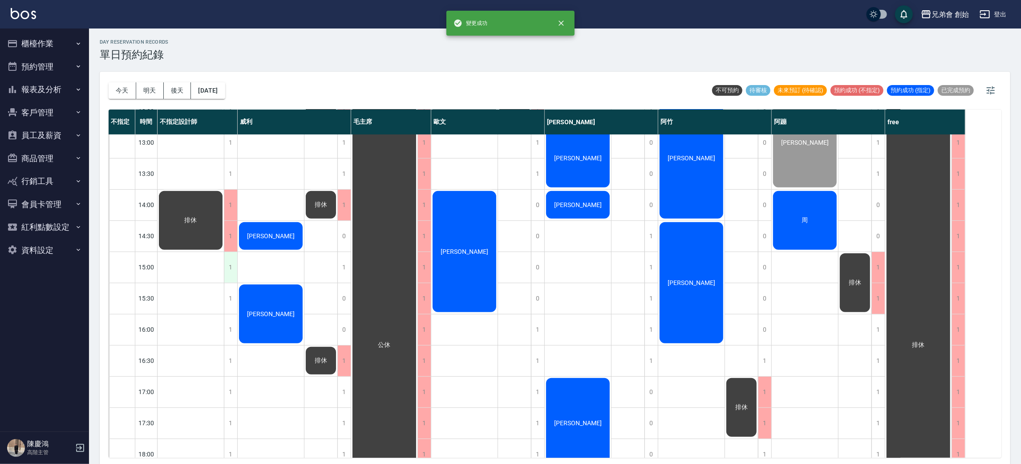
click at [231, 264] on div "1" at bounding box center [230, 267] width 13 height 31
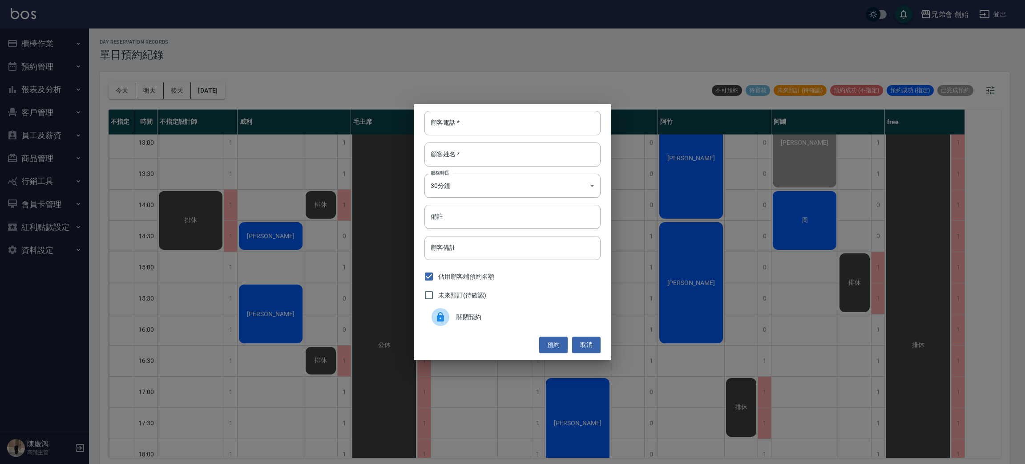
click at [458, 325] on div "關閉預約" at bounding box center [512, 316] width 176 height 25
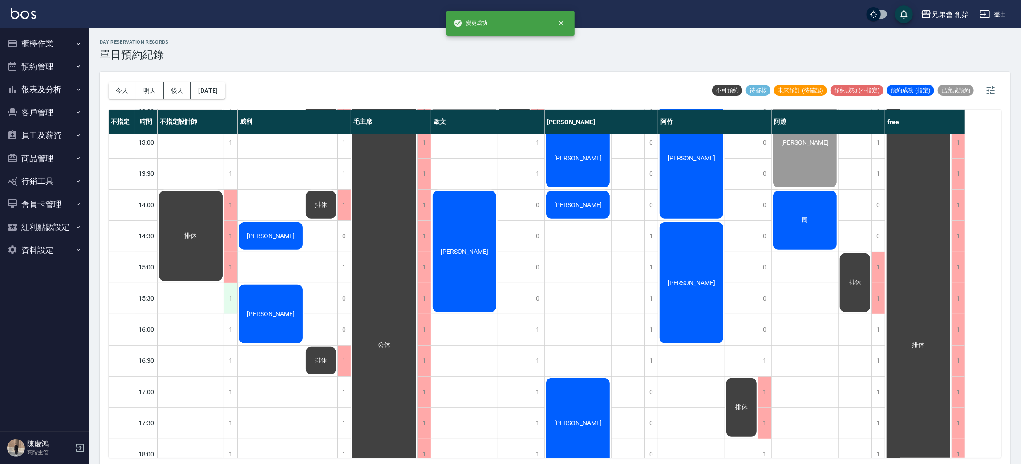
click at [225, 299] on div "1" at bounding box center [230, 298] width 13 height 31
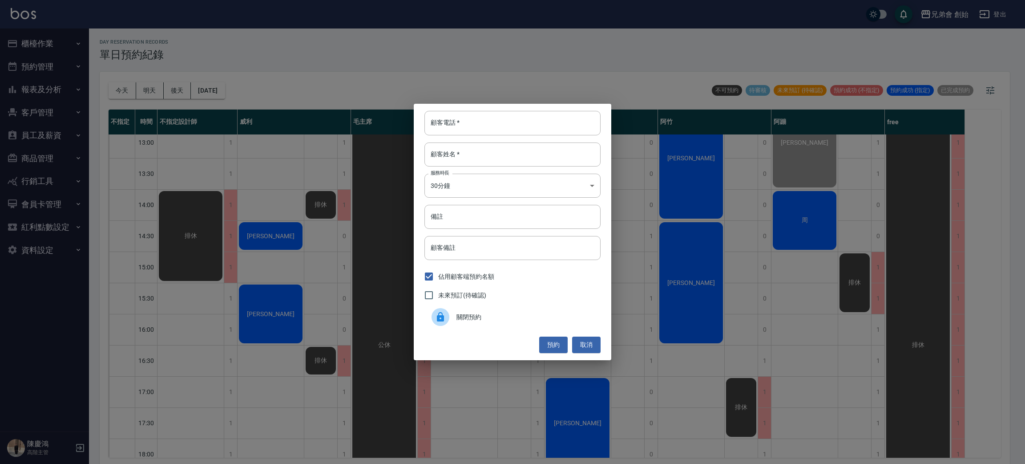
click at [458, 314] on span "關閉預約" at bounding box center [524, 316] width 137 height 9
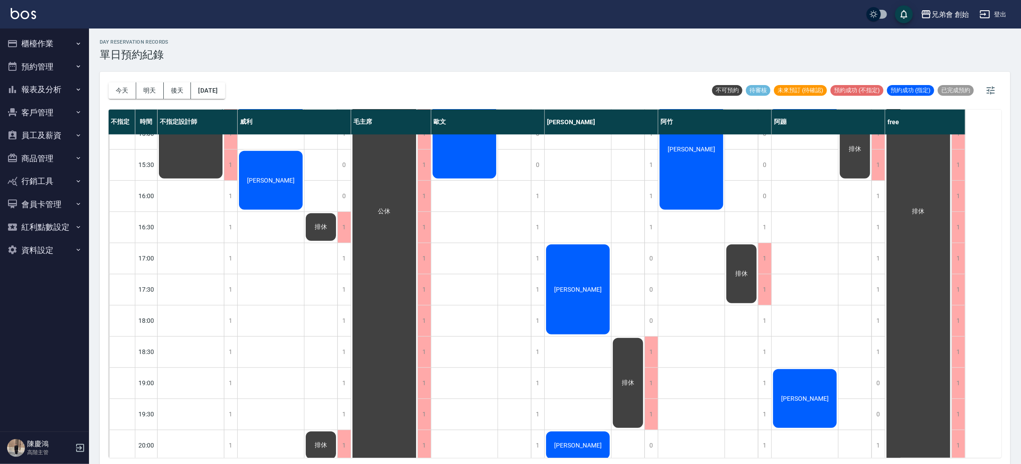
scroll to position [590, 0]
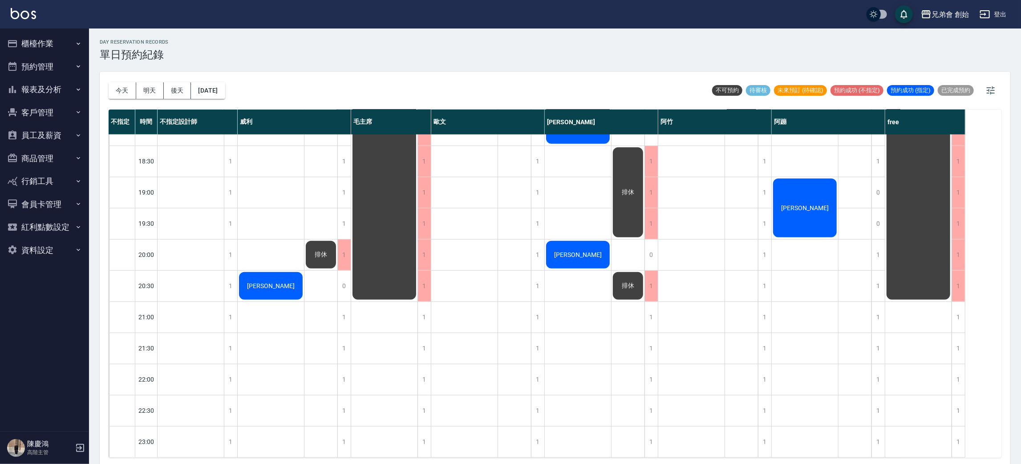
scroll to position [390, 0]
